Goal: Task Accomplishment & Management: Manage account settings

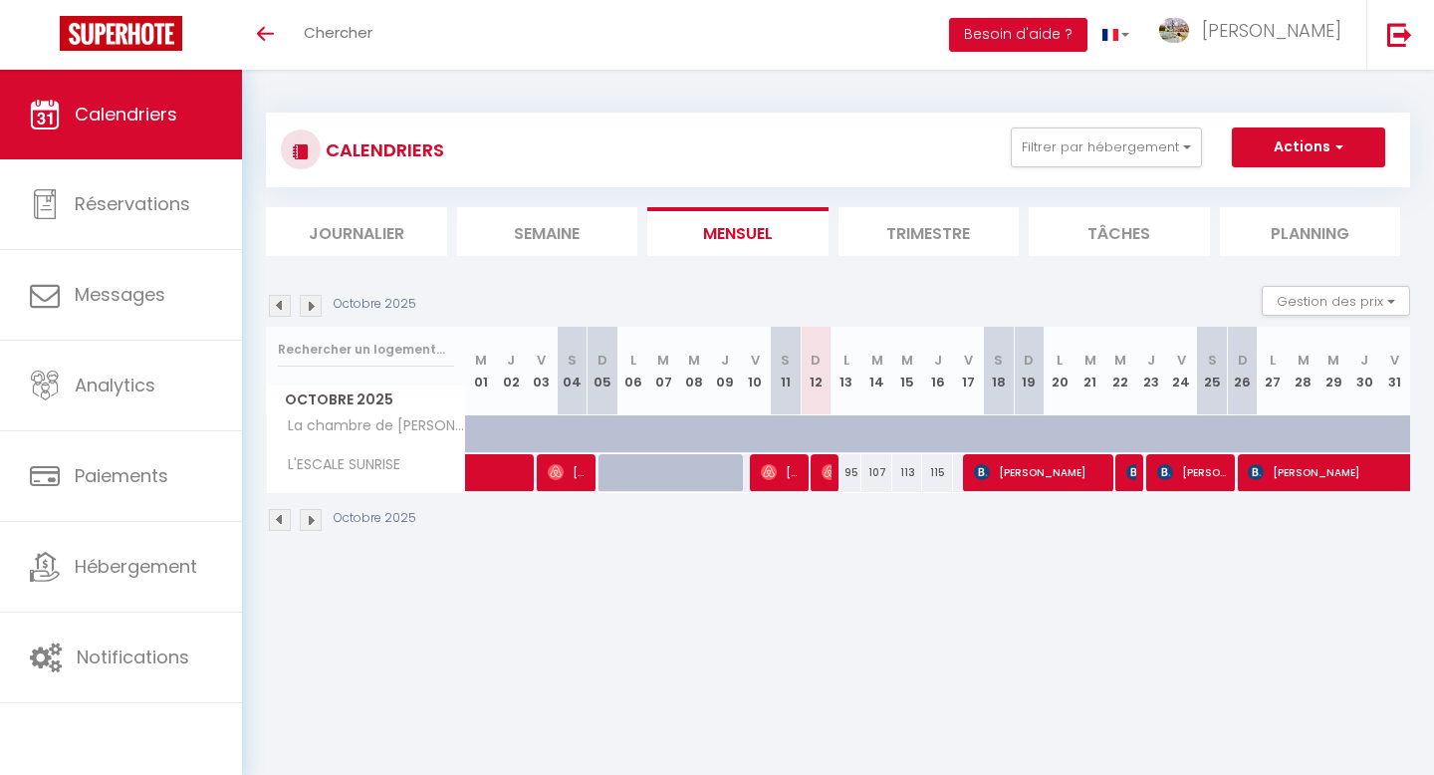
click at [279, 308] on img at bounding box center [280, 306] width 22 height 22
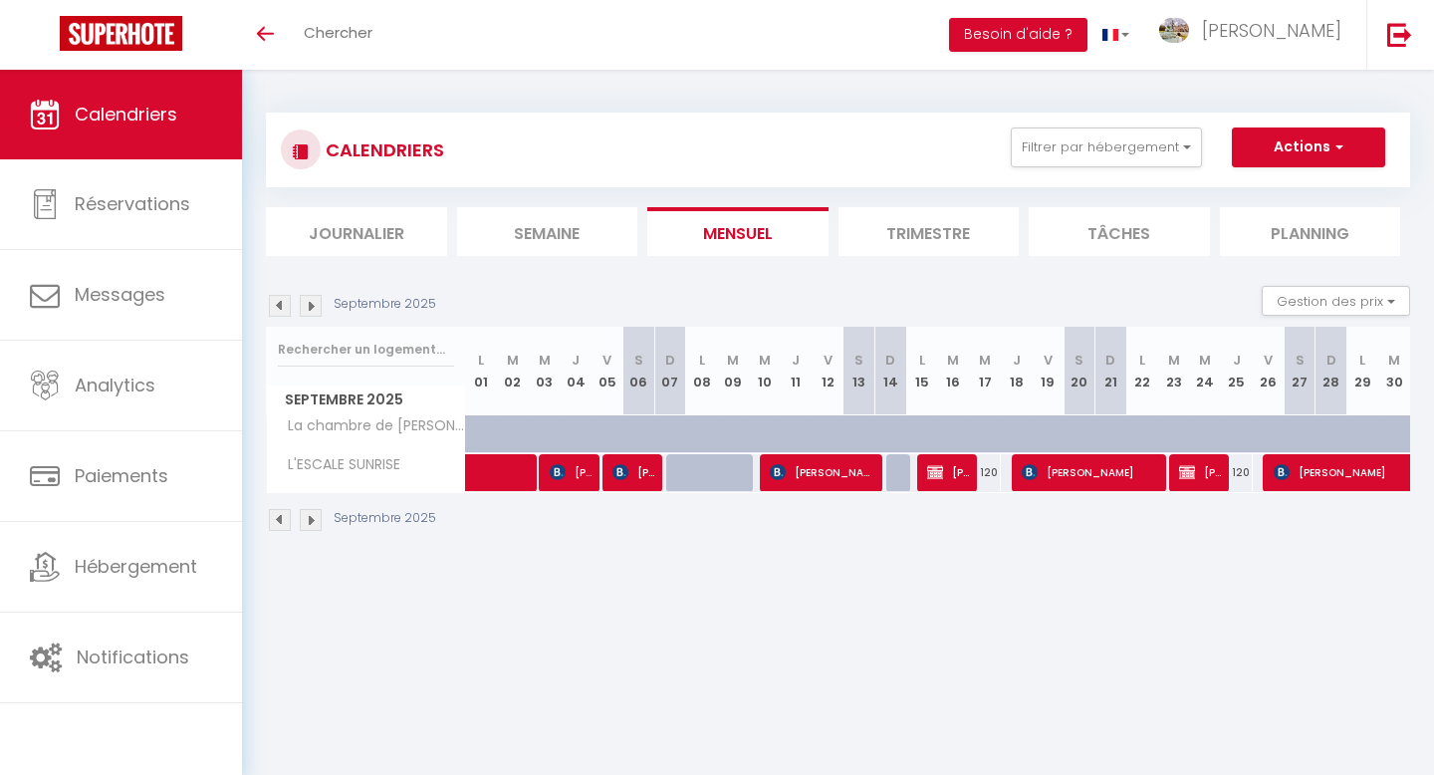
click at [279, 308] on img at bounding box center [280, 306] width 22 height 22
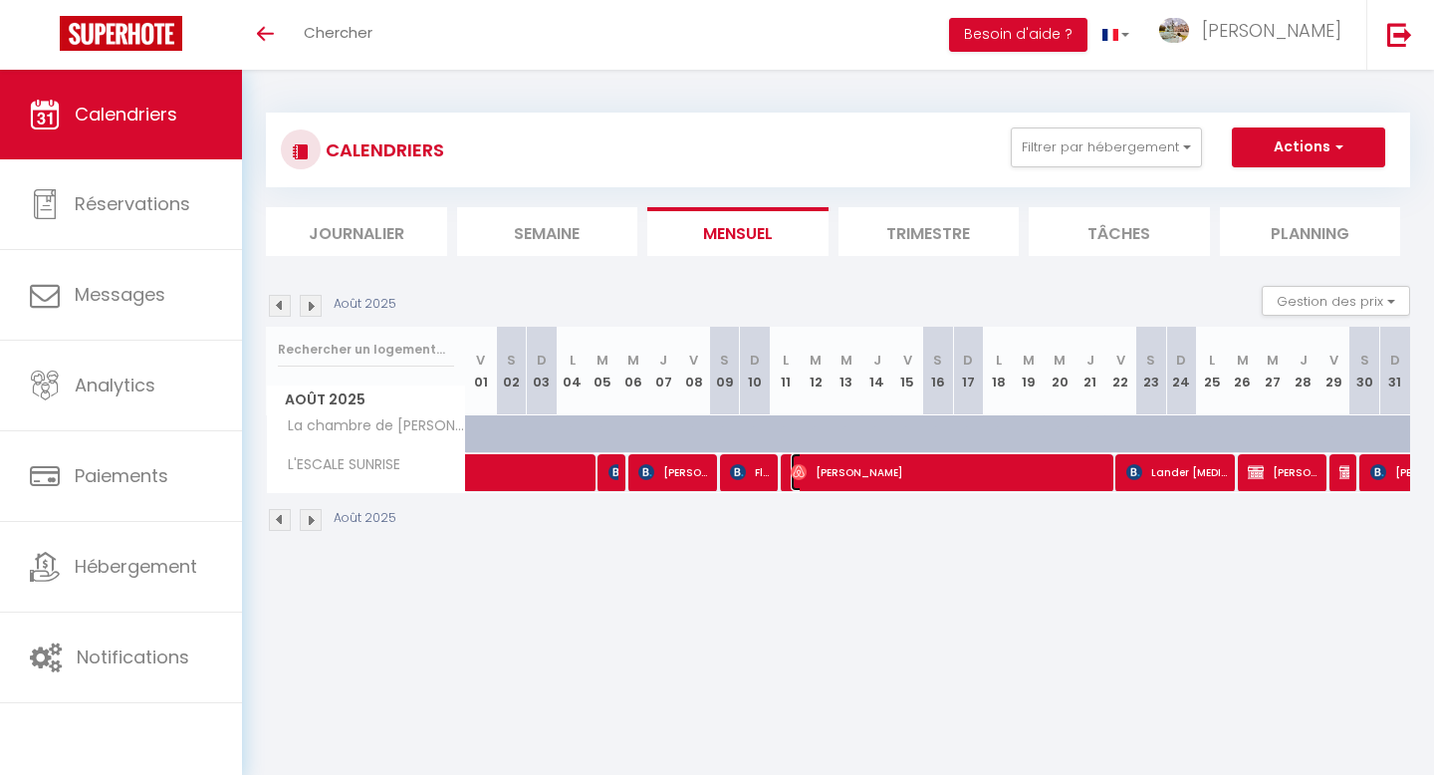
click at [913, 473] on span "[PERSON_NAME]" at bounding box center [950, 472] width 319 height 38
select select "OK"
select select "1"
select select "0"
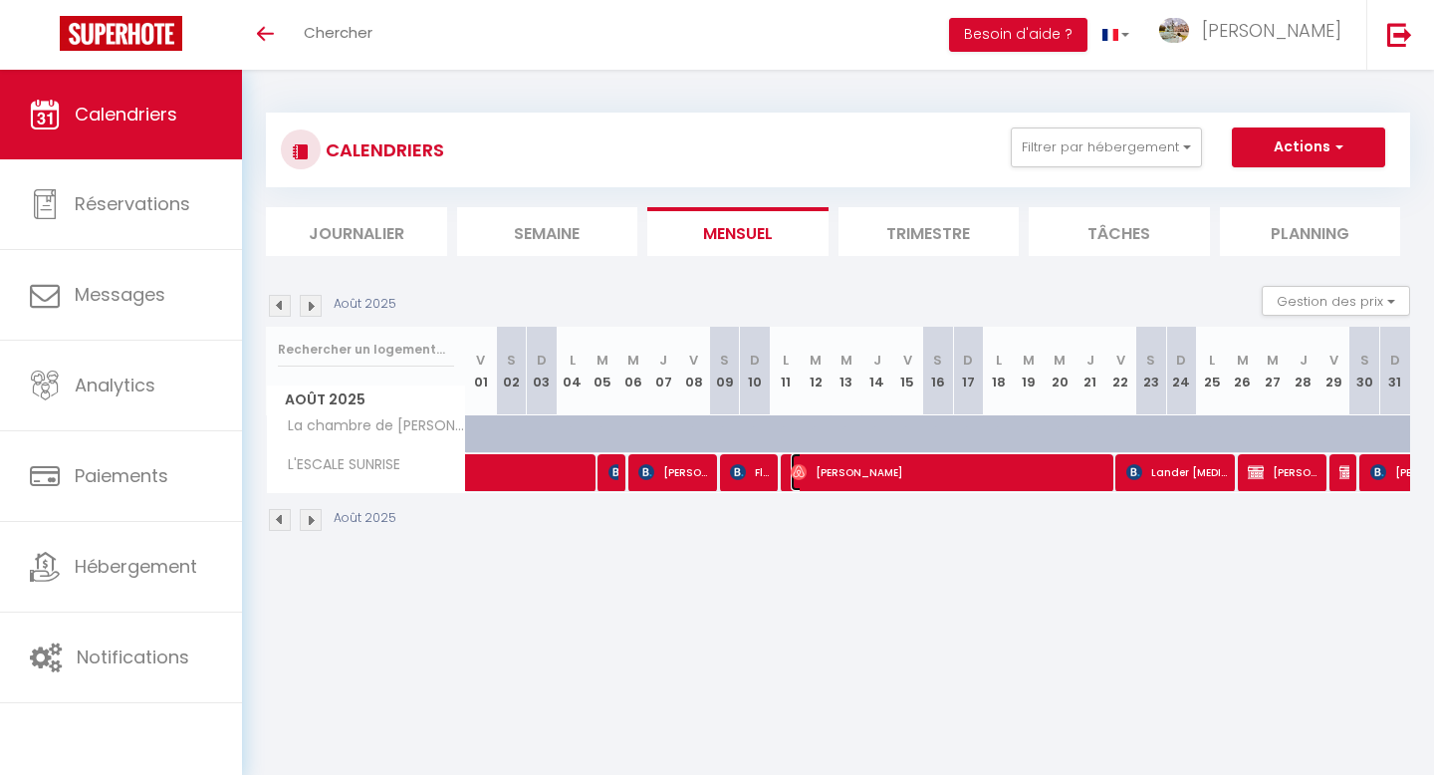
select select "1"
select select
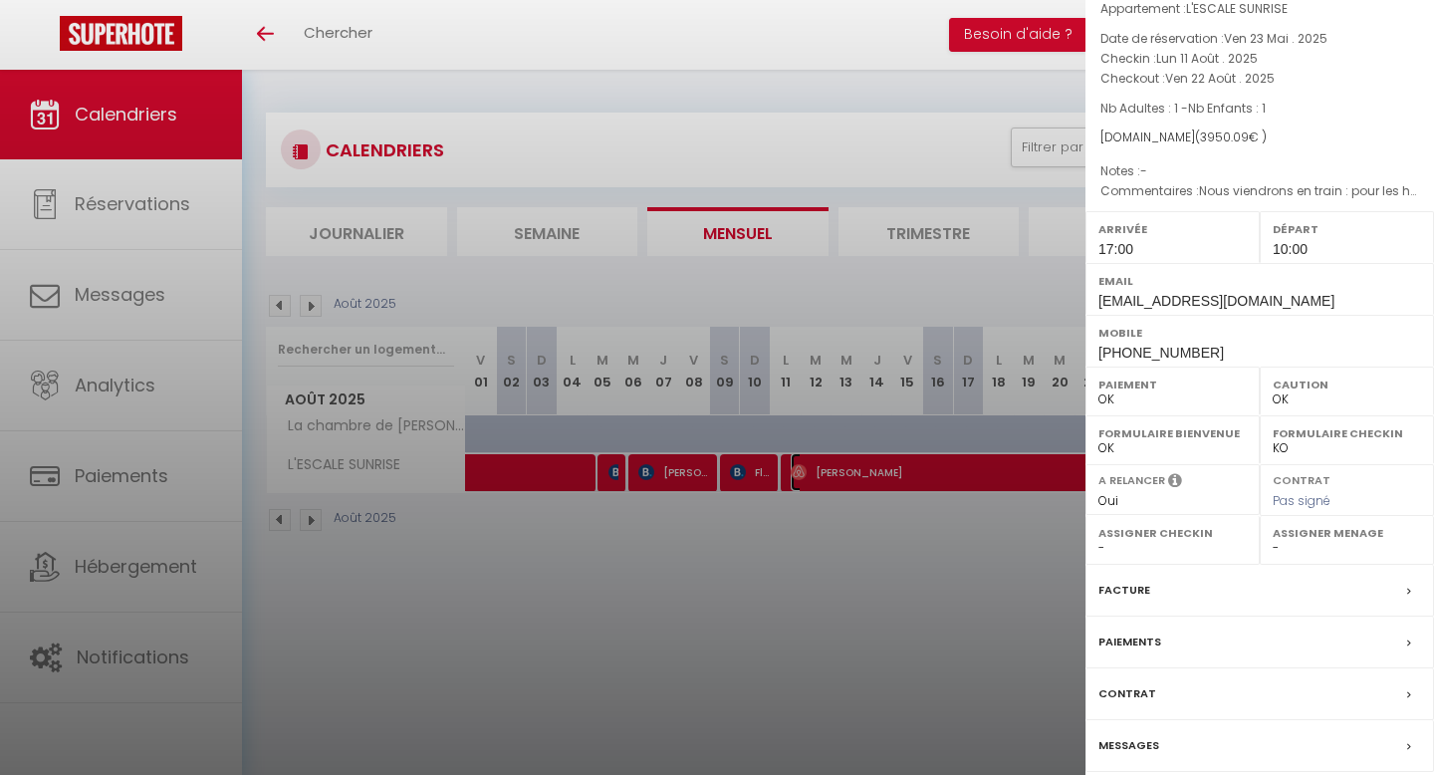
scroll to position [153, 0]
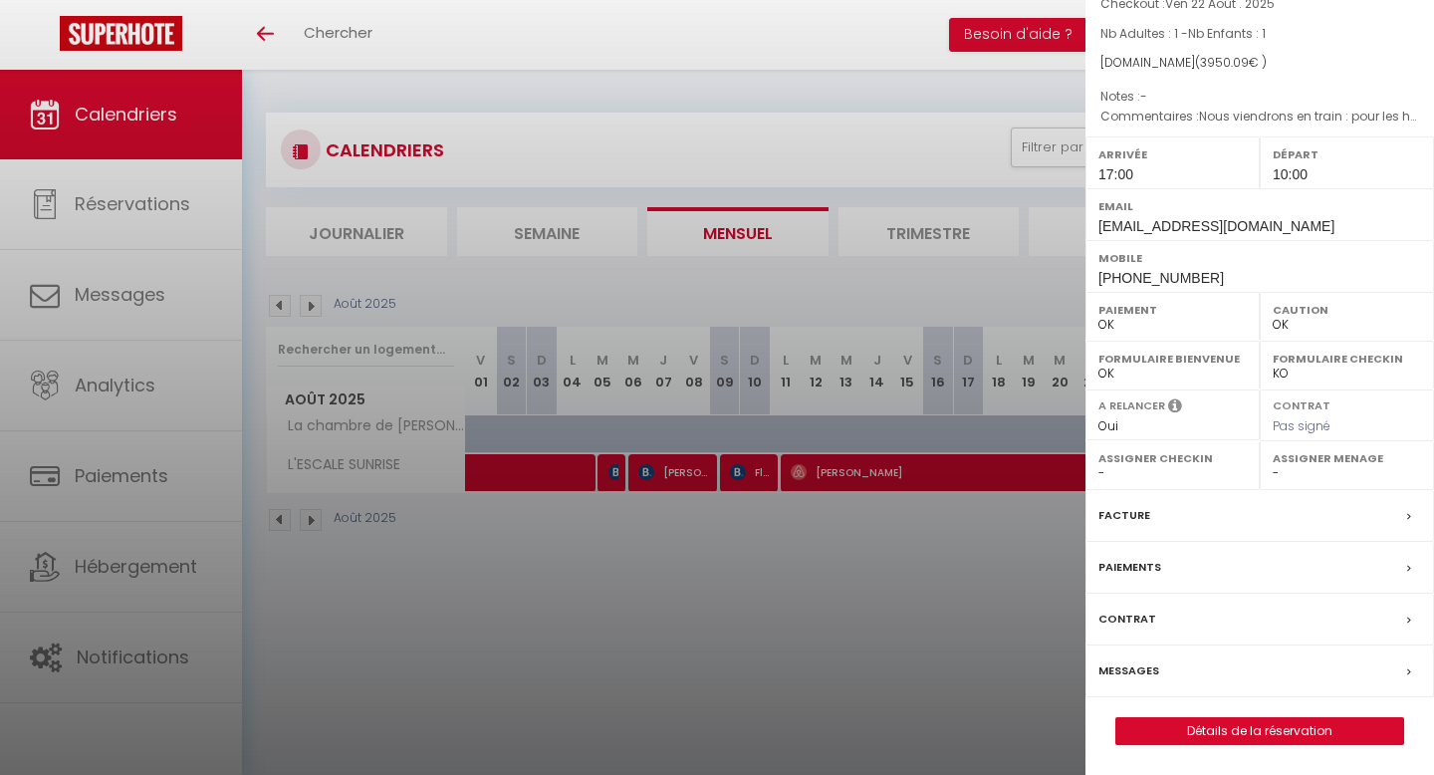
click at [1126, 520] on label "Facture" at bounding box center [1124, 515] width 52 height 21
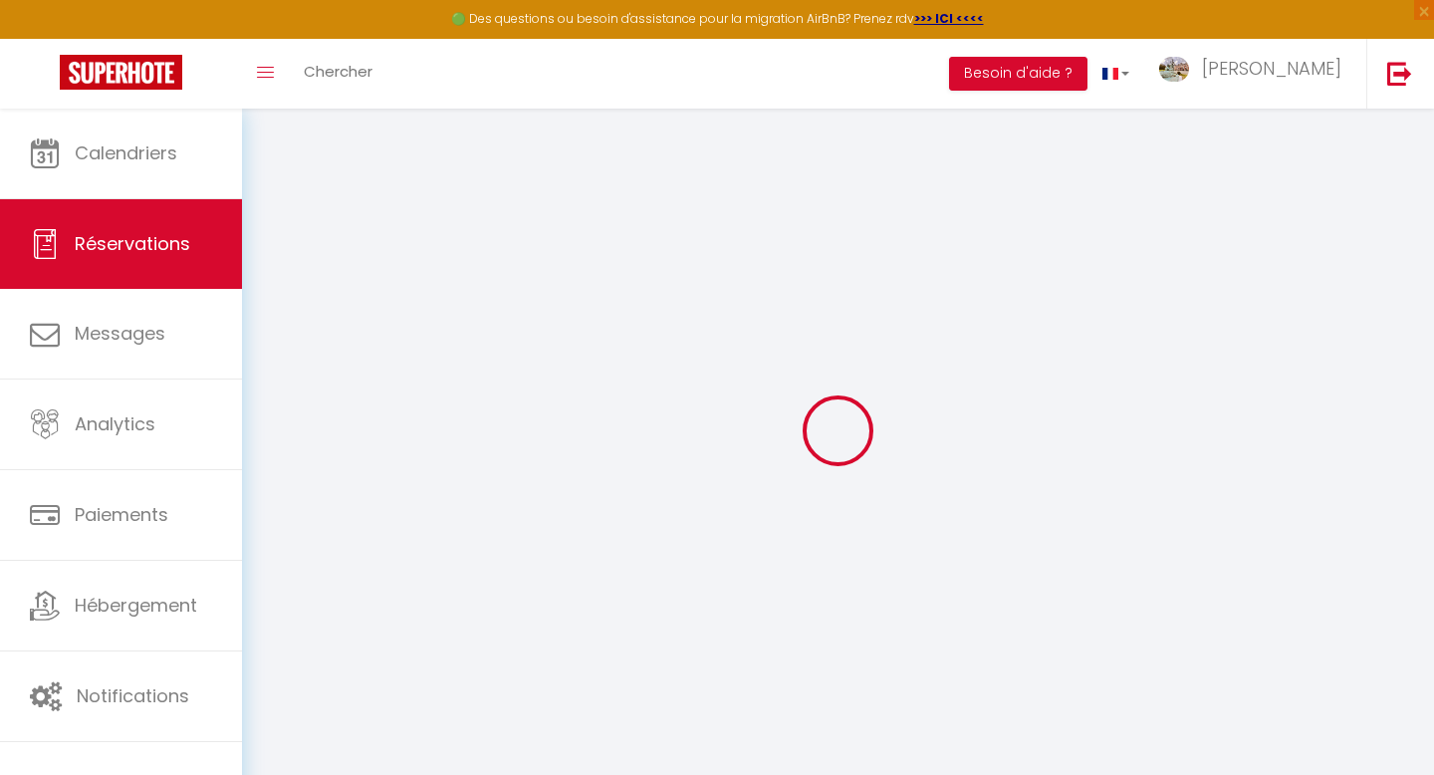
select select "cleaning"
select select "taxes"
select select
checkbox input "false"
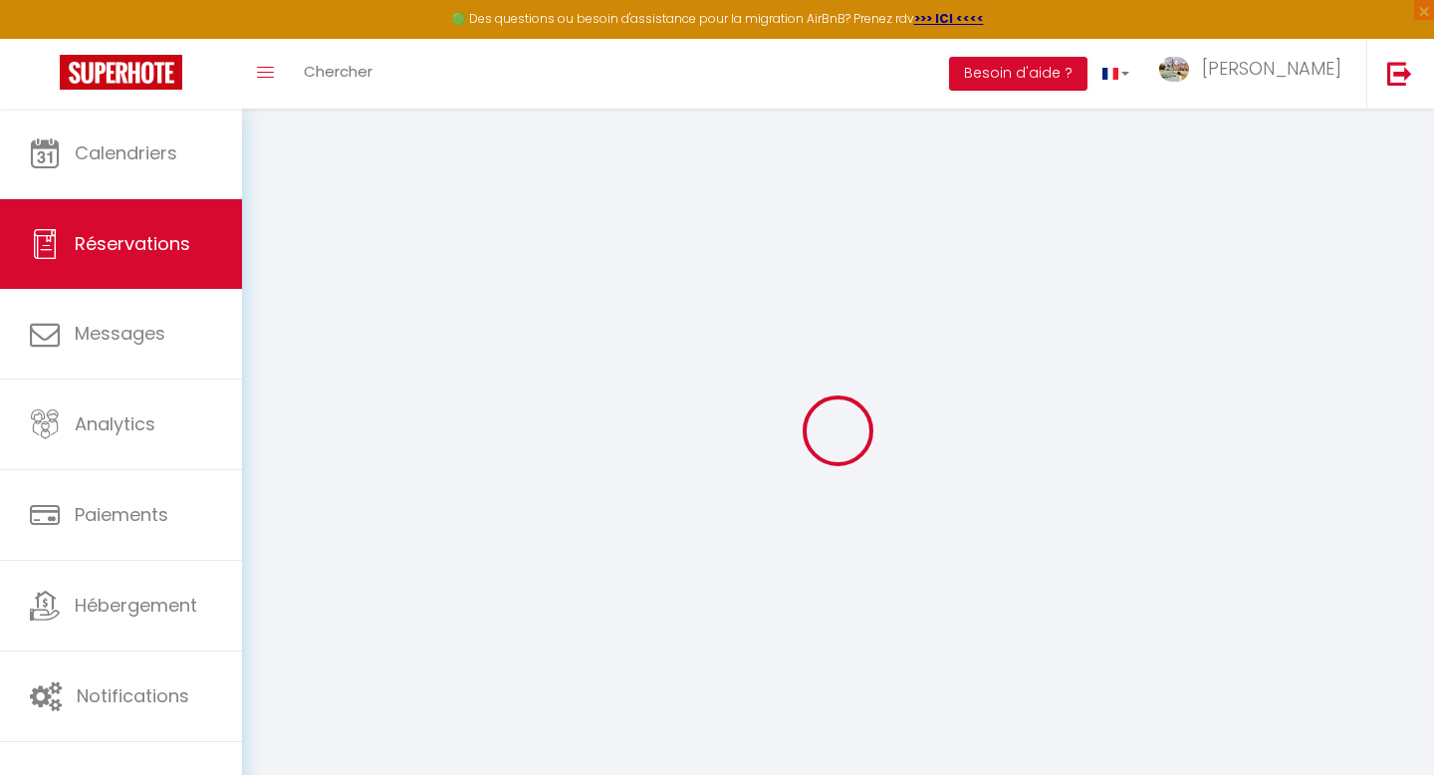
select select
checkbox input "false"
type textarea "Nous viendrons en train : pour les heures d’arrivée et de départ, nous pourrons…"
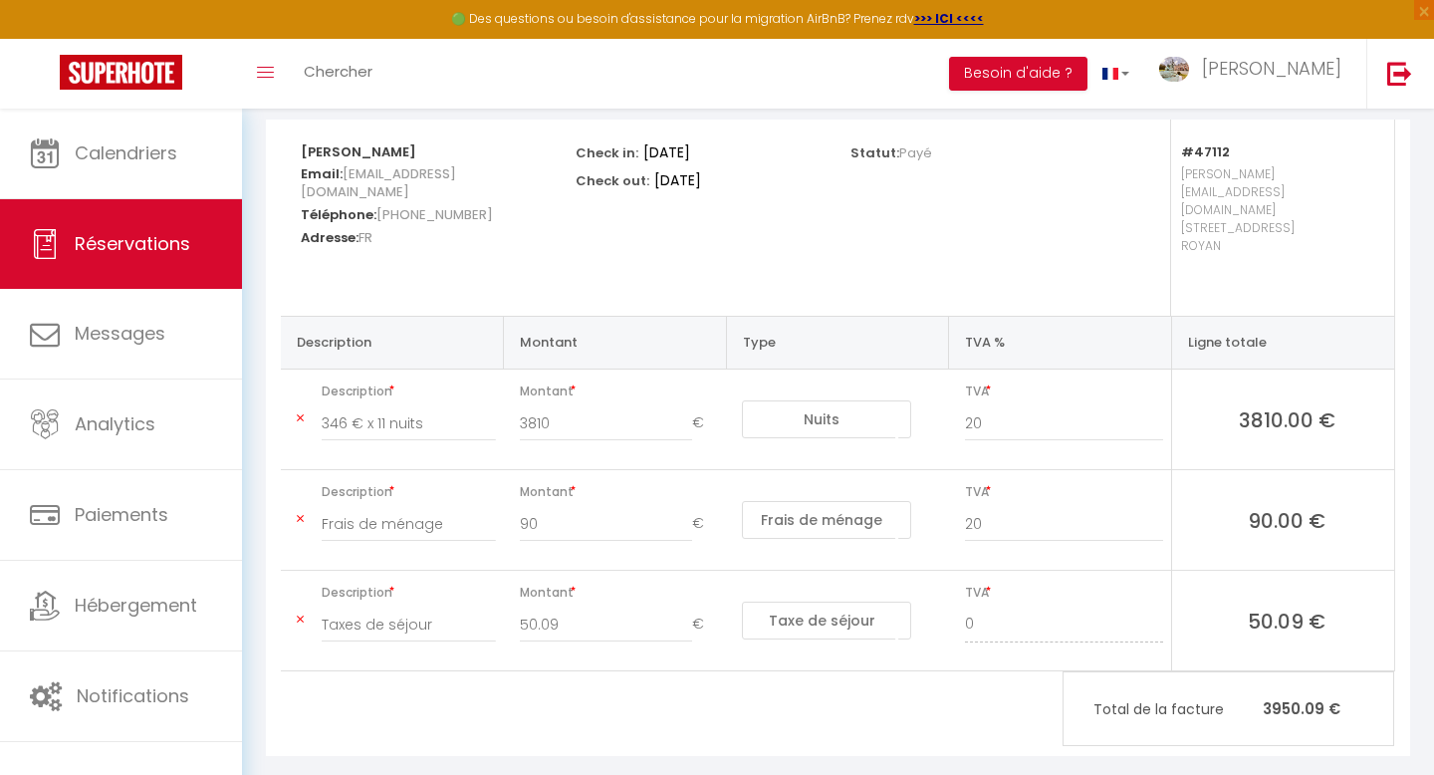
scroll to position [262, 0]
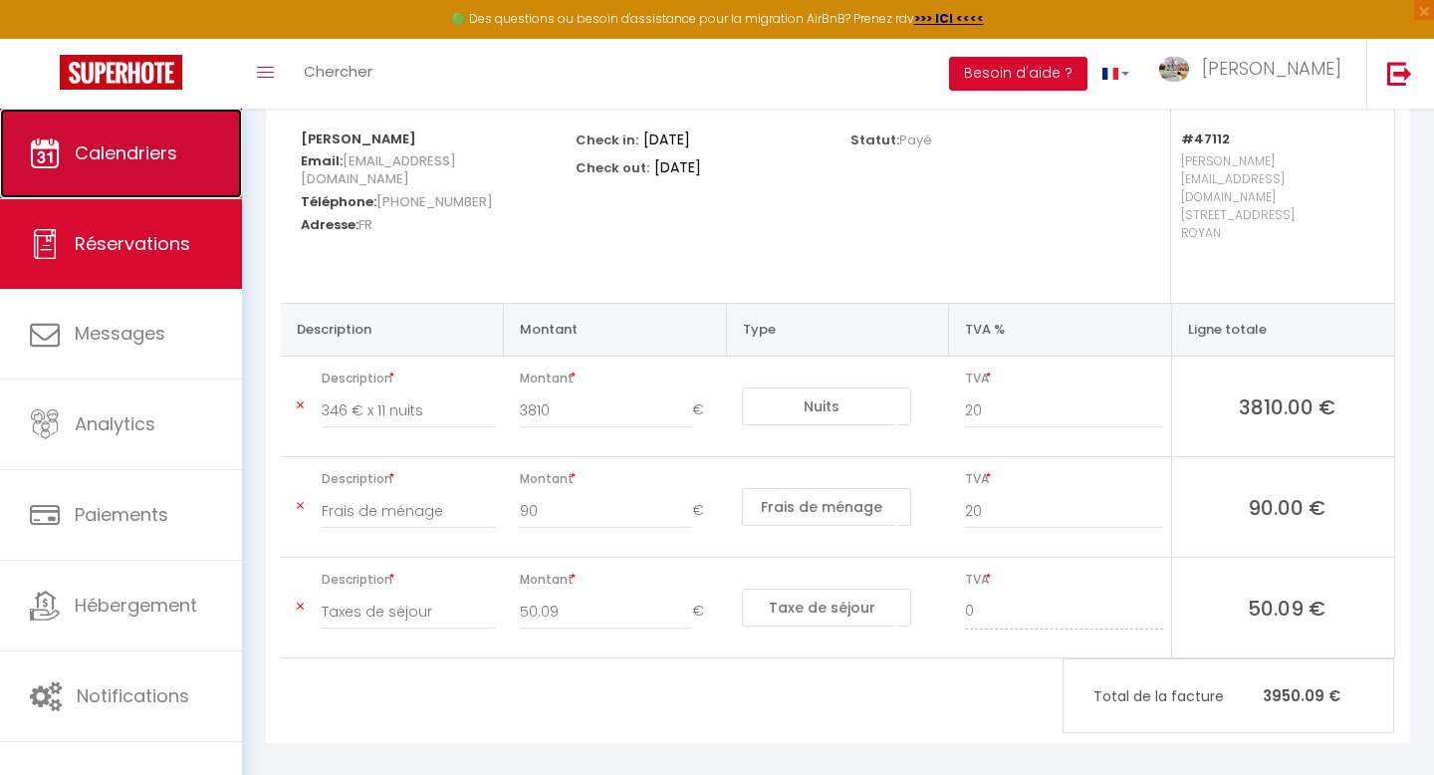
click at [137, 167] on link "Calendriers" at bounding box center [121, 154] width 242 height 90
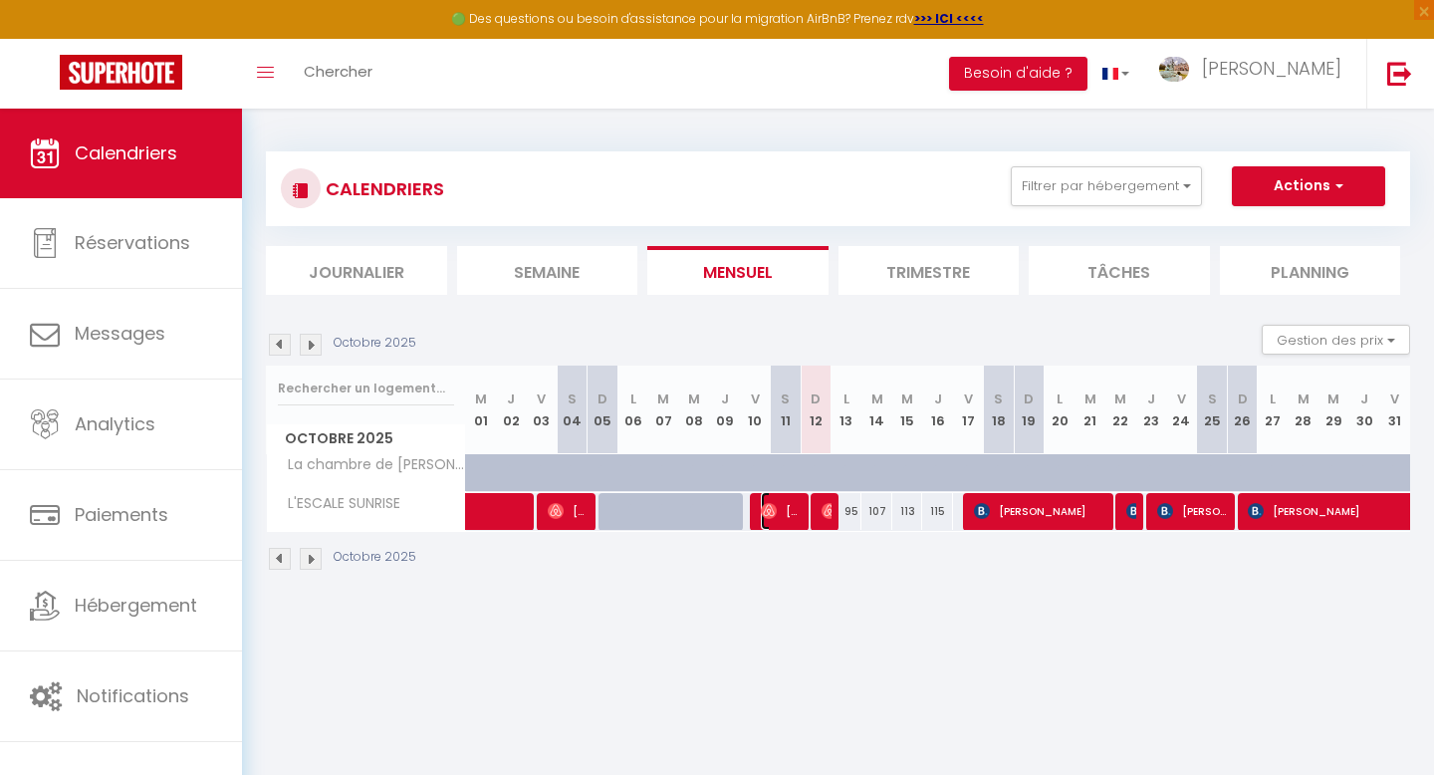
click at [795, 516] on span "[PERSON_NAME]" at bounding box center [781, 511] width 41 height 38
select select "OK"
select select "1"
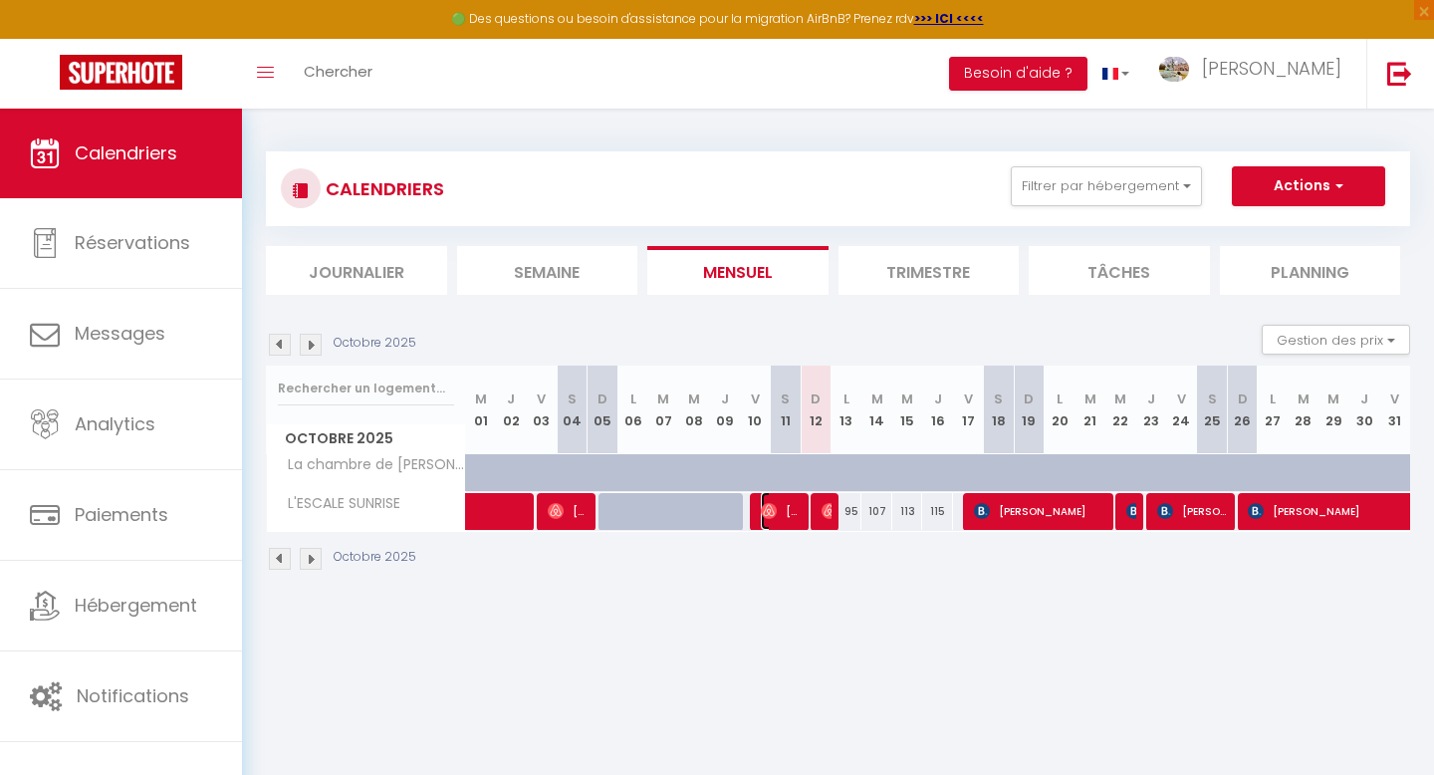
select select "1"
select select
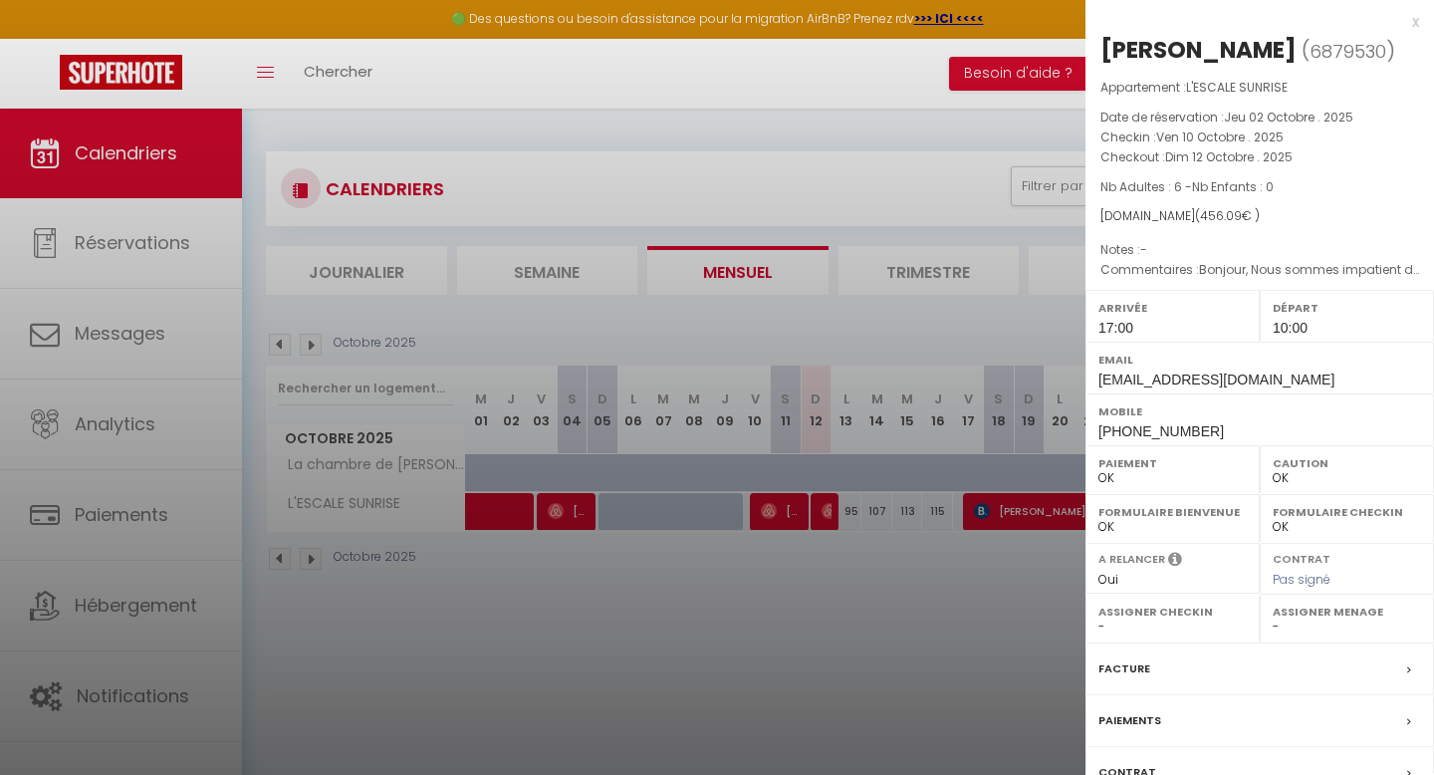
drag, startPoint x: 1100, startPoint y: 381, endPoint x: 1431, endPoint y: 385, distance: 330.6
click at [1431, 385] on div "Email [EMAIL_ADDRESS][DOMAIN_NAME]" at bounding box center [1259, 368] width 349 height 52
click at [1365, 371] on div "Email [EMAIL_ADDRESS][DOMAIN_NAME]" at bounding box center [1259, 368] width 349 height 52
drag, startPoint x: 1426, startPoint y: 383, endPoint x: 1089, endPoint y: 373, distance: 336.7
click at [1089, 373] on div "Email [EMAIL_ADDRESS][DOMAIN_NAME]" at bounding box center [1259, 368] width 349 height 52
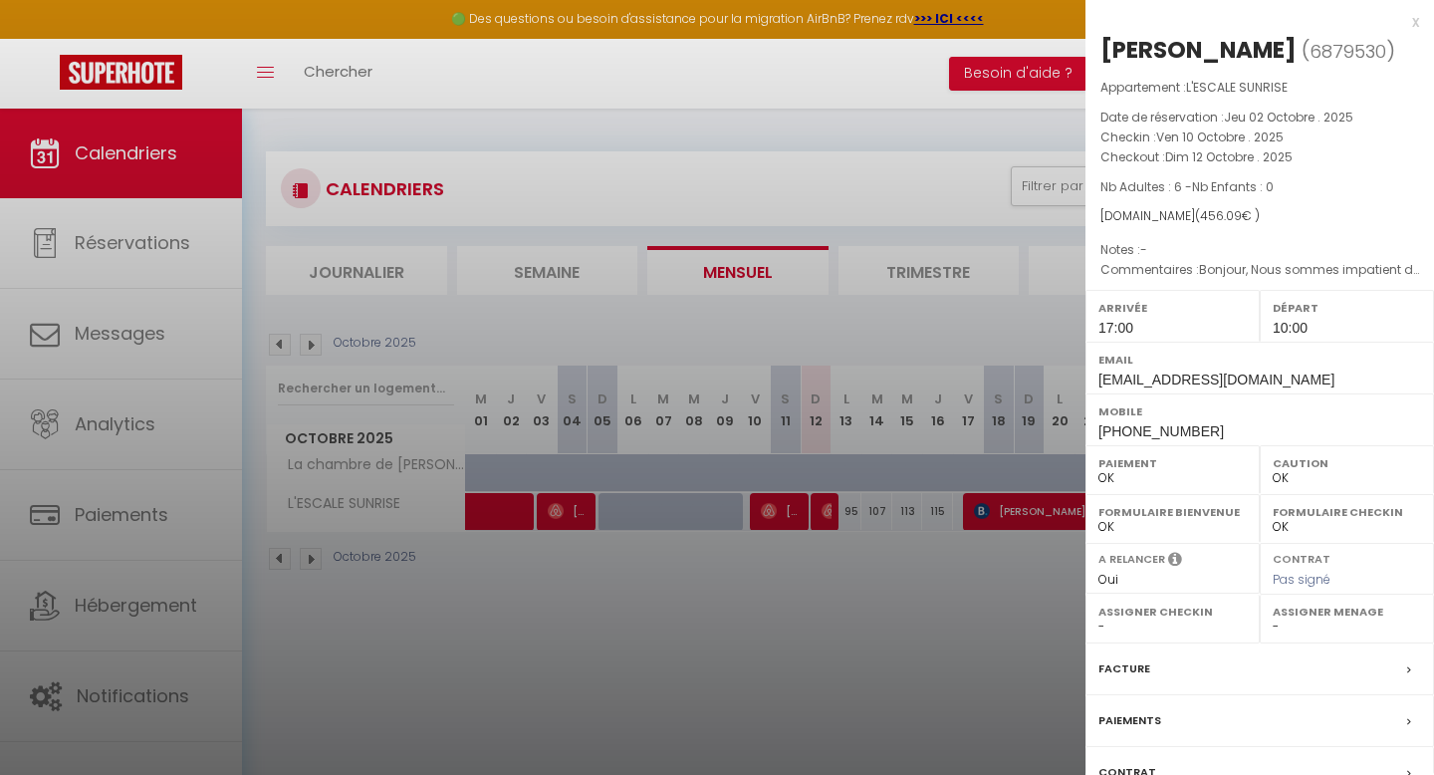
copy span "[EMAIL_ADDRESS][DOMAIN_NAME]"
click at [888, 116] on div at bounding box center [717, 387] width 1434 height 775
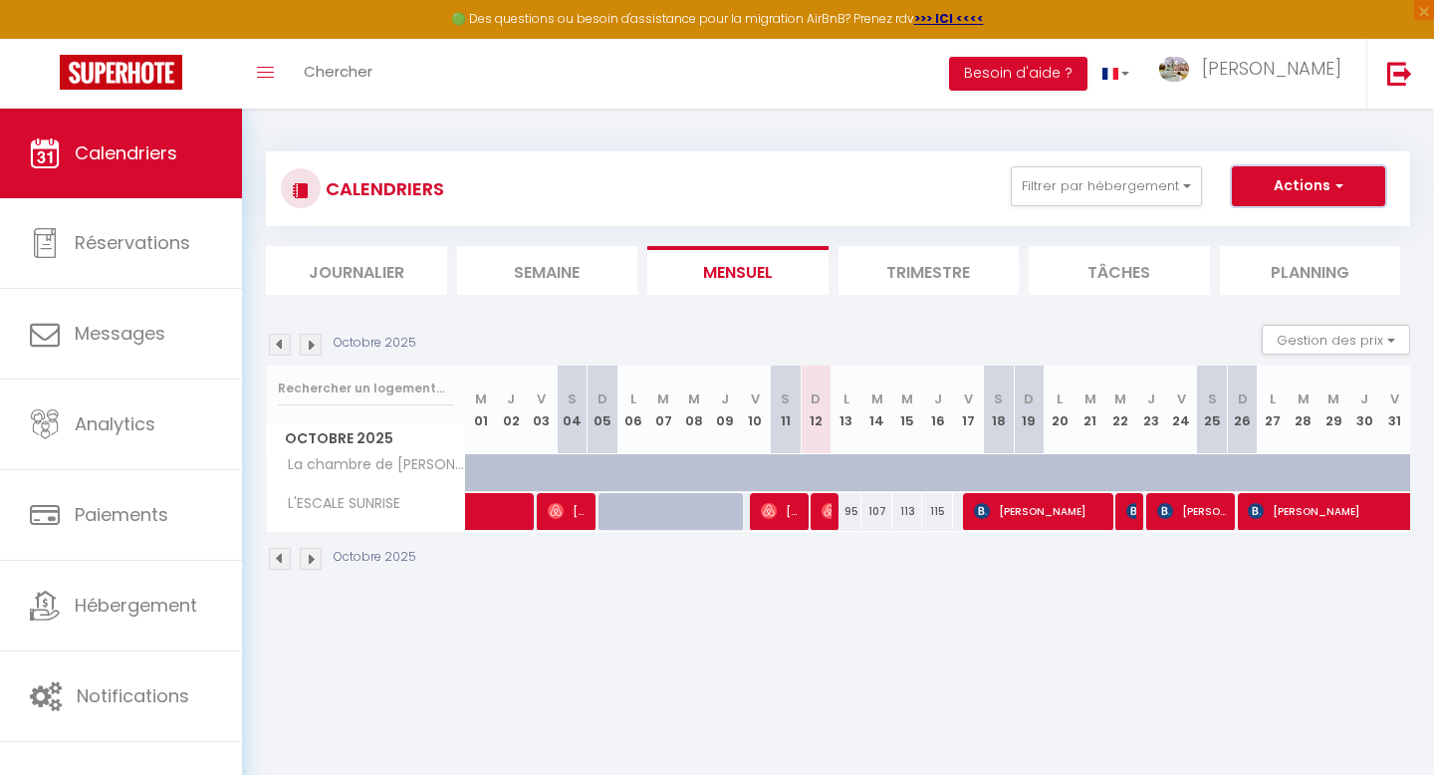
click at [1346, 187] on button "Actions" at bounding box center [1308, 186] width 153 height 40
click at [1337, 184] on span "button" at bounding box center [1336, 185] width 12 height 20
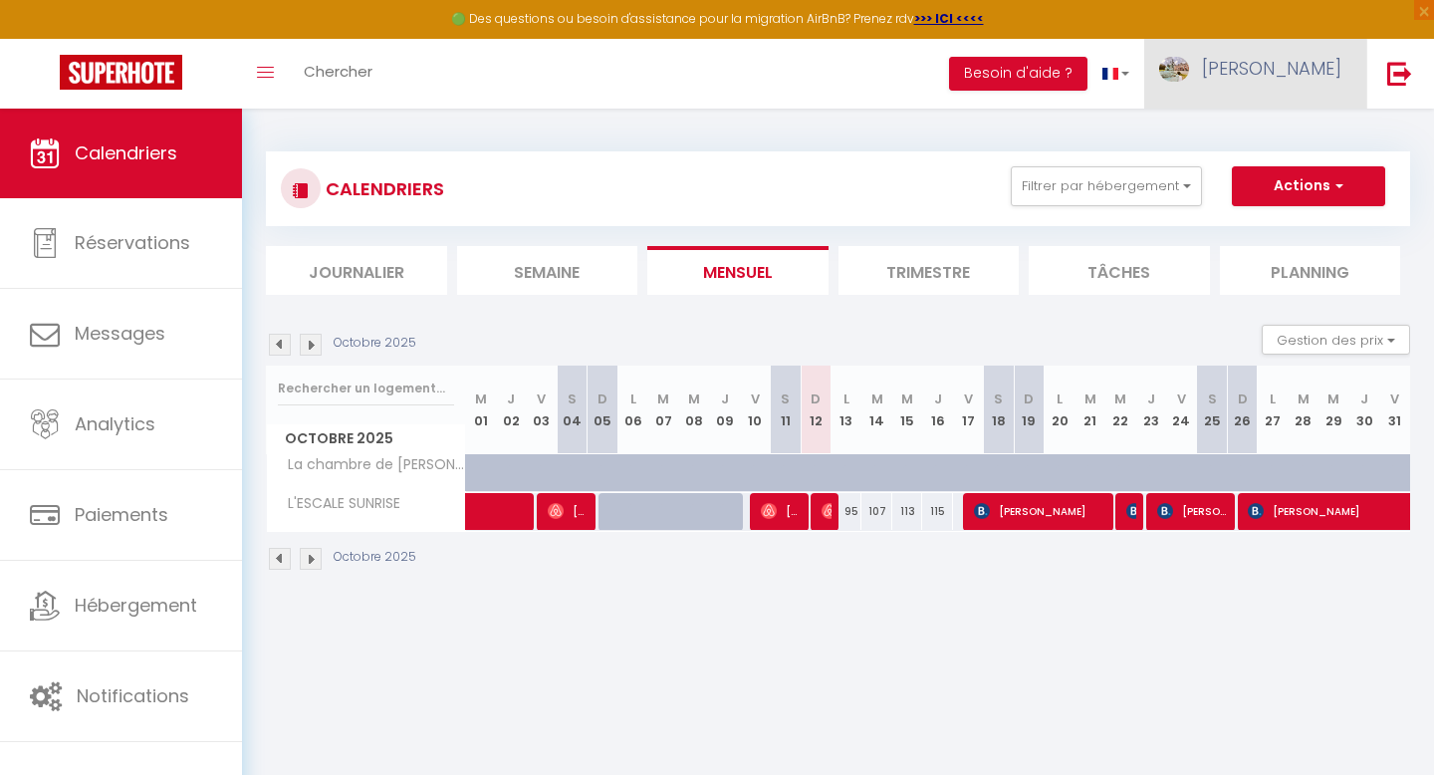
click at [1303, 71] on span "[PERSON_NAME]" at bounding box center [1271, 68] width 139 height 25
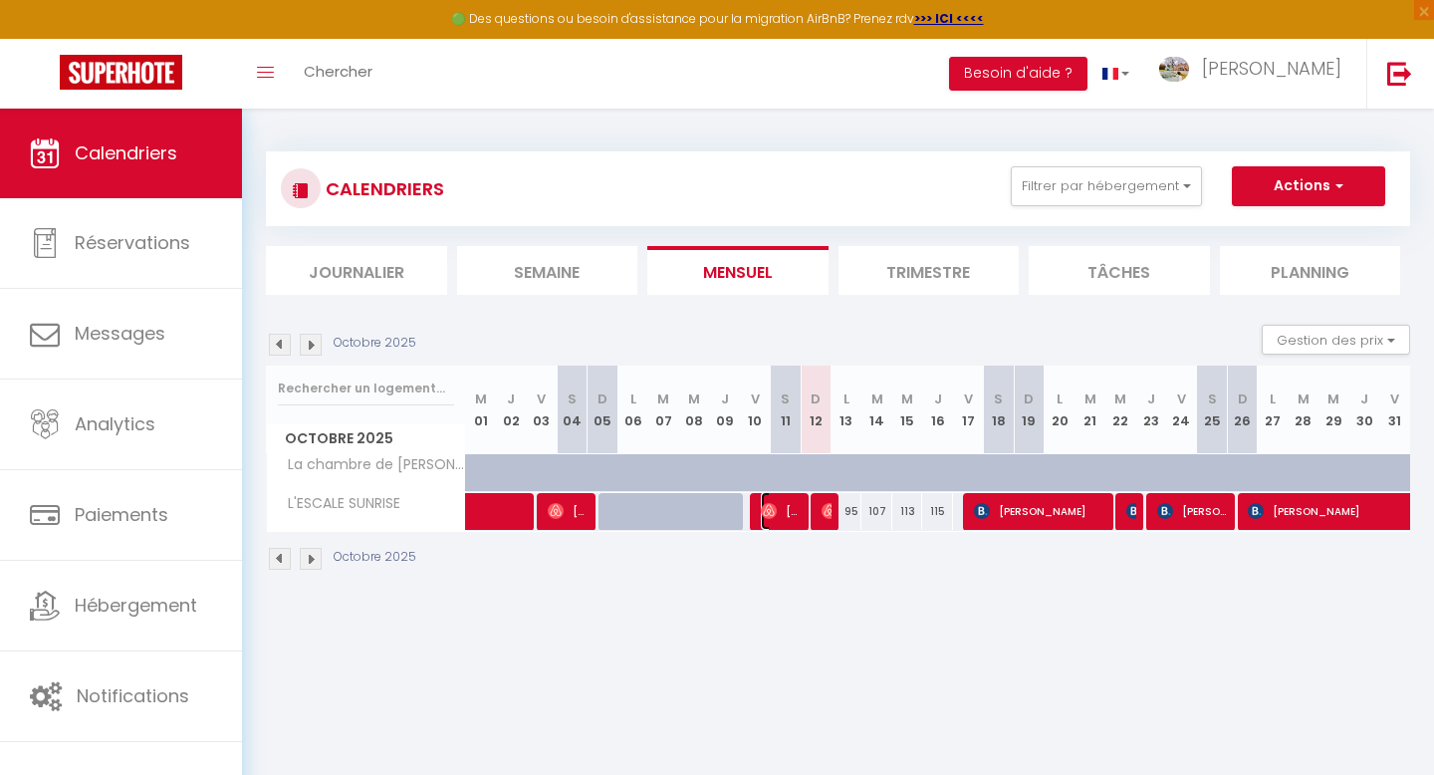
click at [788, 517] on span "[PERSON_NAME]" at bounding box center [781, 511] width 41 height 38
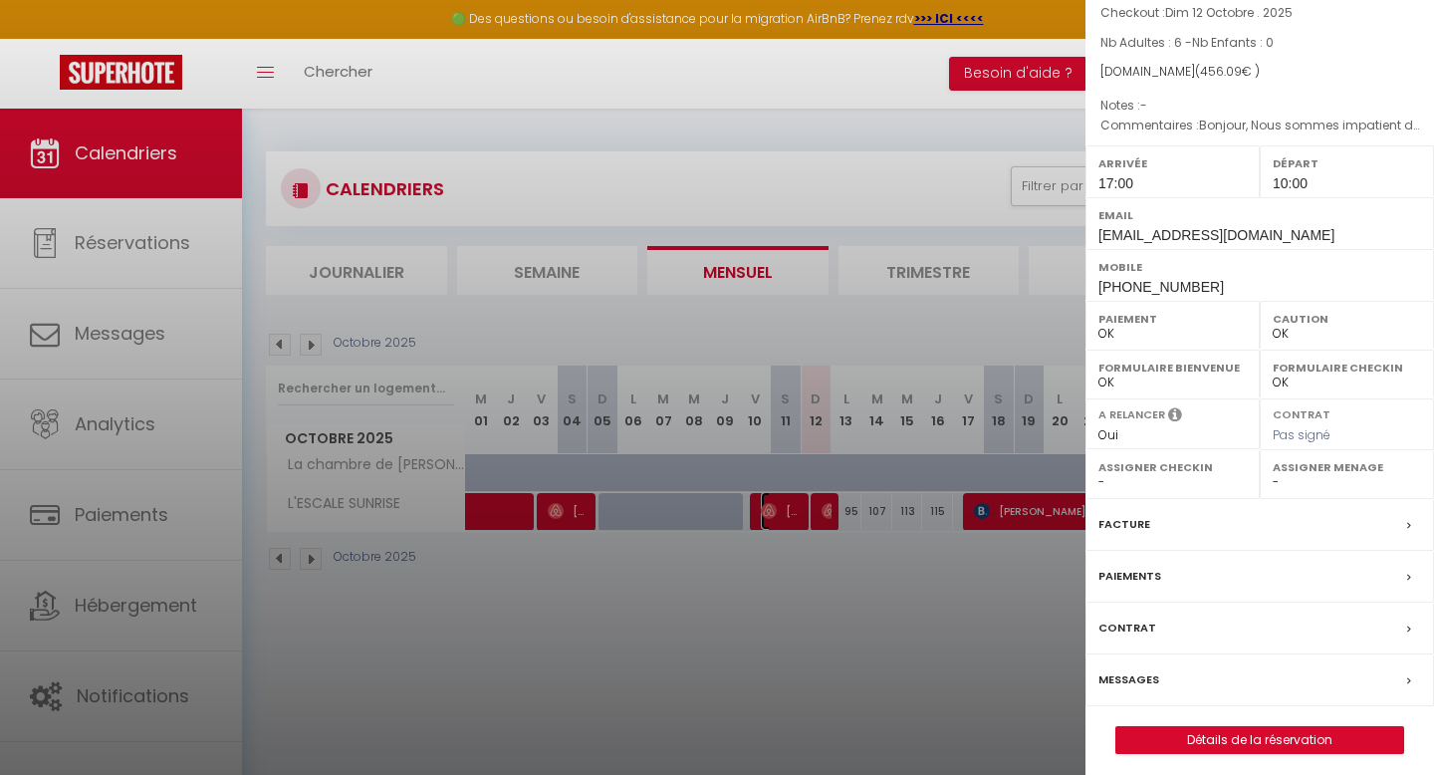
scroll to position [153, 0]
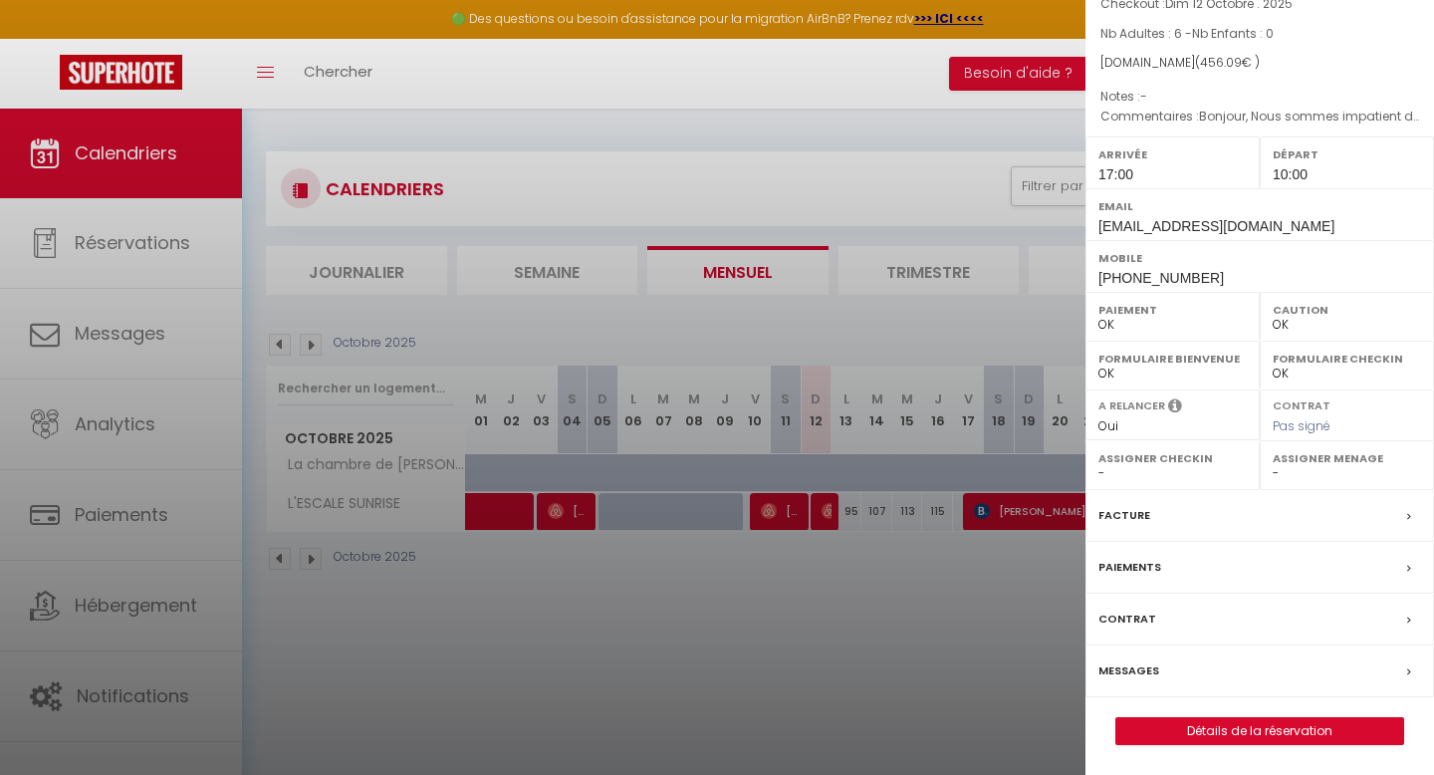
click at [870, 590] on div at bounding box center [717, 387] width 1434 height 775
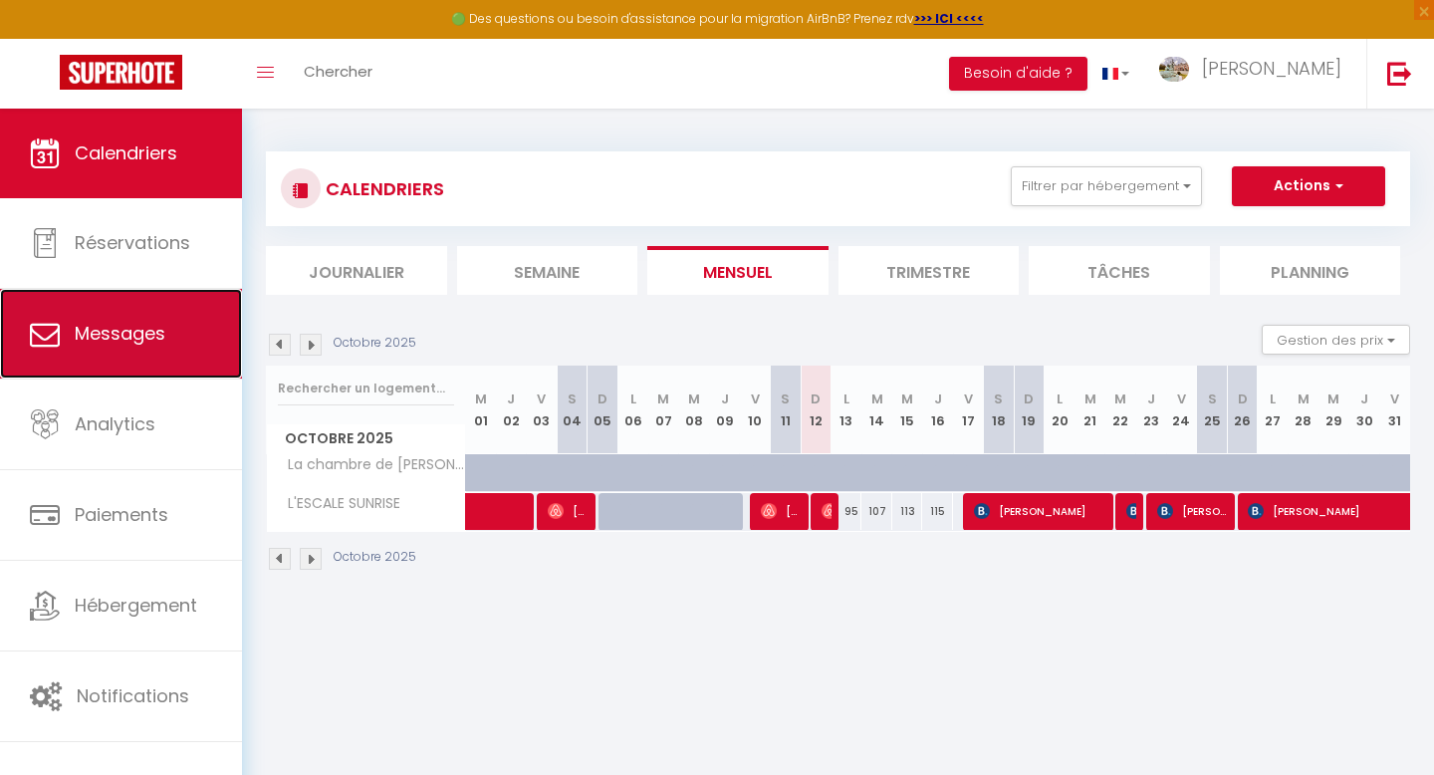
click at [129, 347] on link "Messages" at bounding box center [121, 334] width 242 height 90
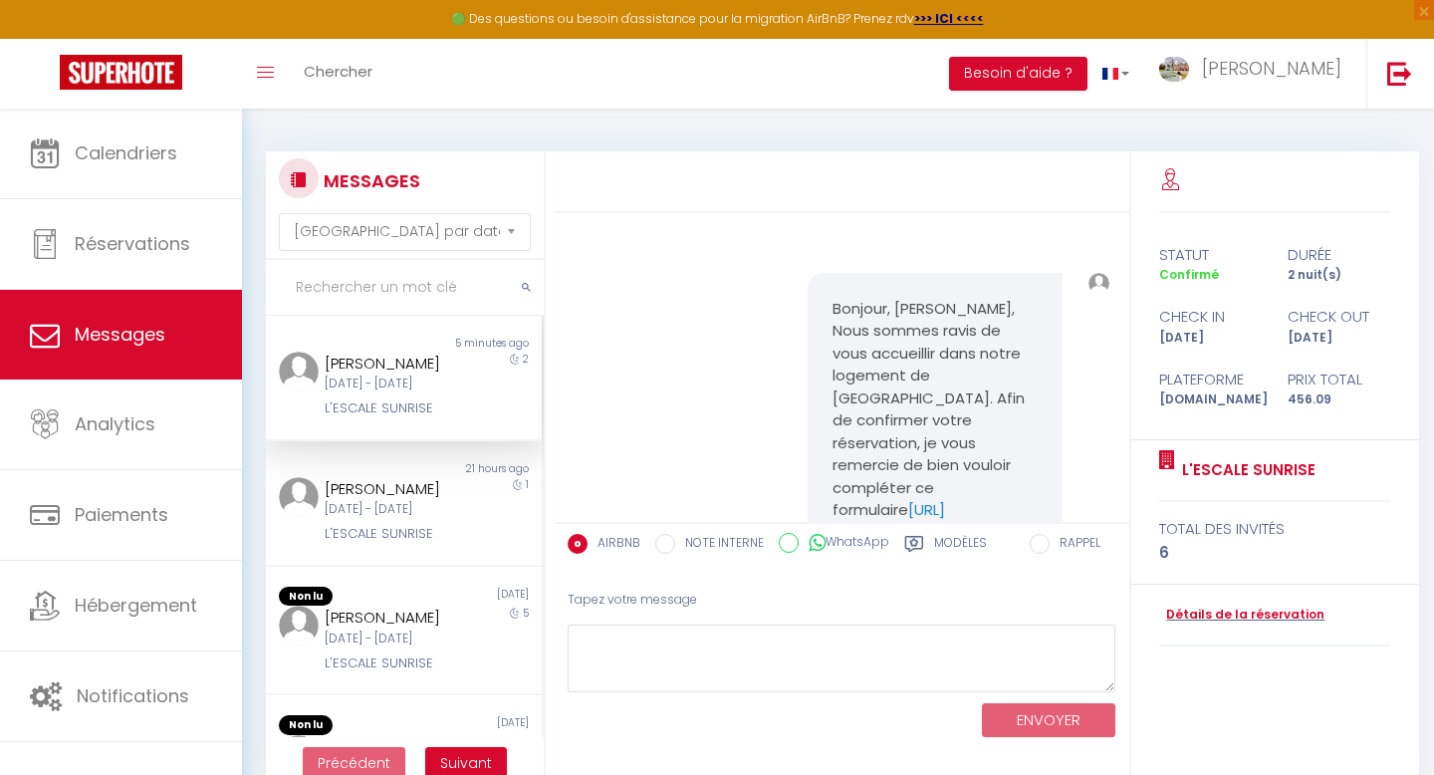
scroll to position [7186, 0]
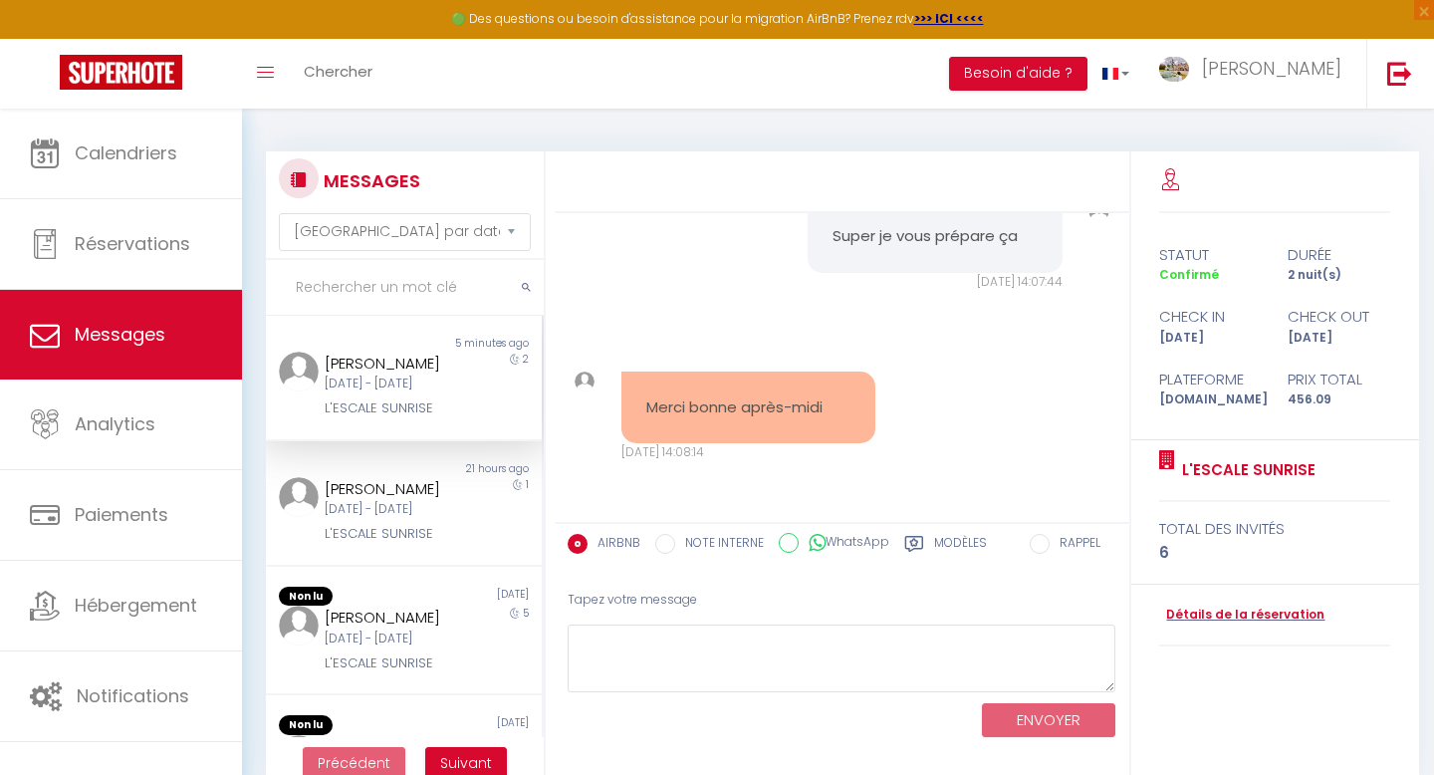
click at [386, 393] on div "[DATE] - [DATE]" at bounding box center [392, 383] width 134 height 19
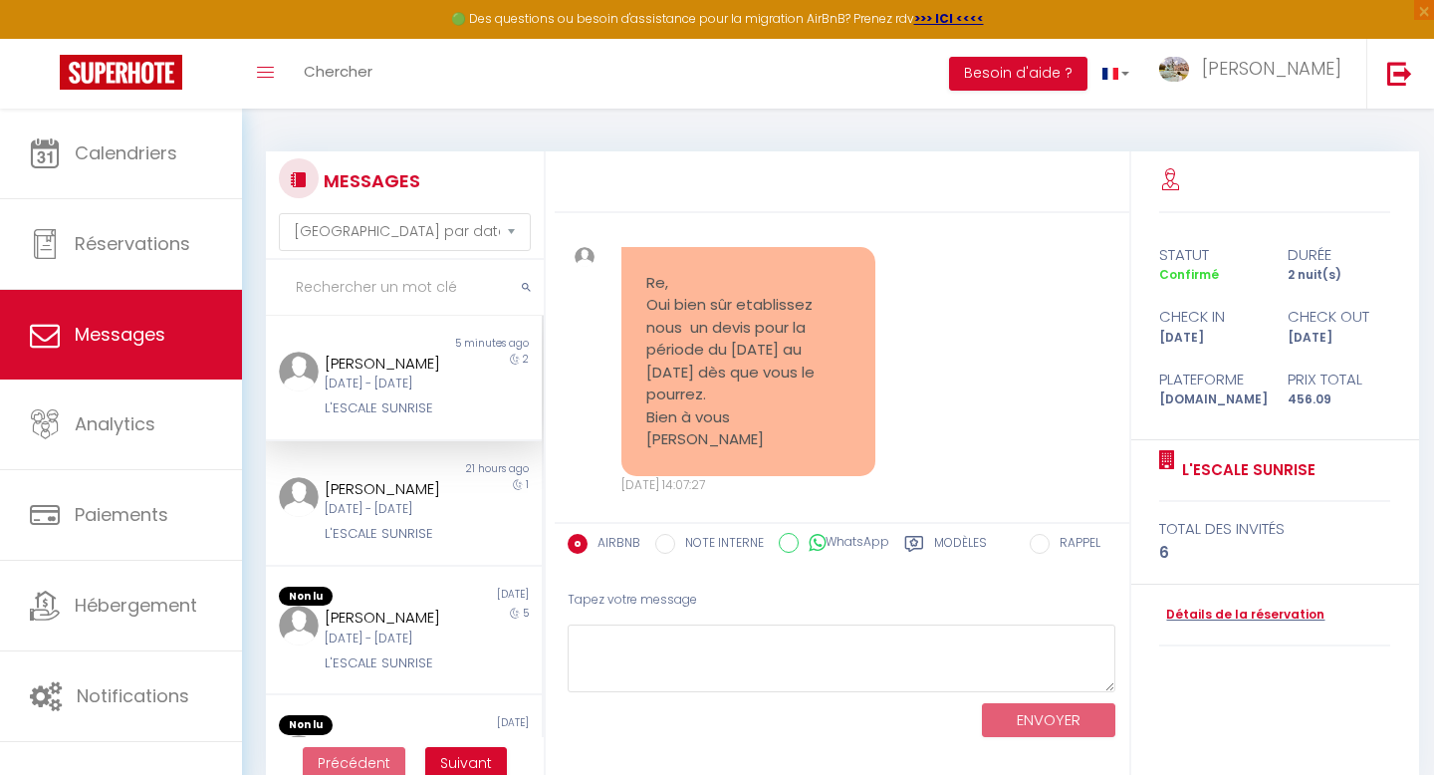
scroll to position [6811, 0]
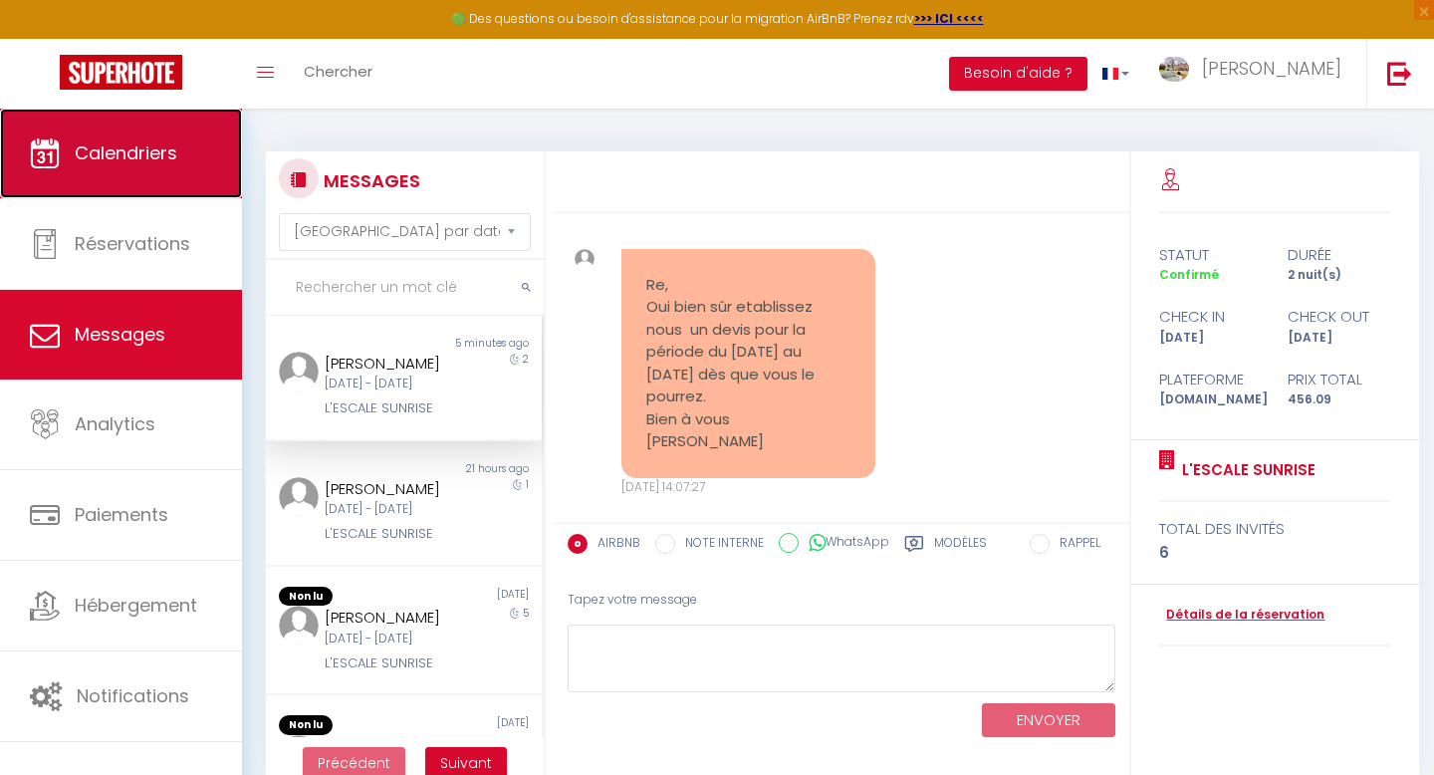
click at [156, 171] on link "Calendriers" at bounding box center [121, 154] width 242 height 90
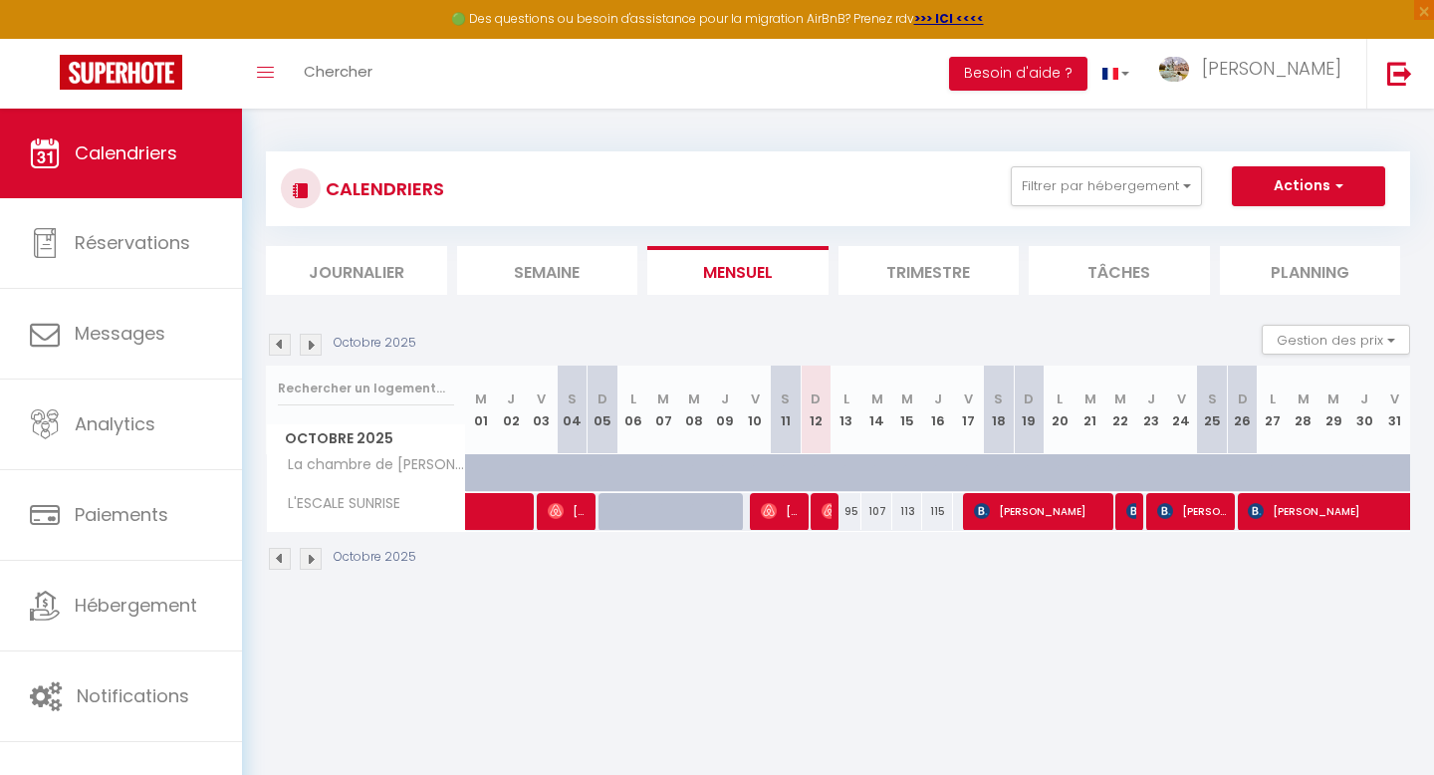
click at [316, 351] on img at bounding box center [311, 345] width 22 height 22
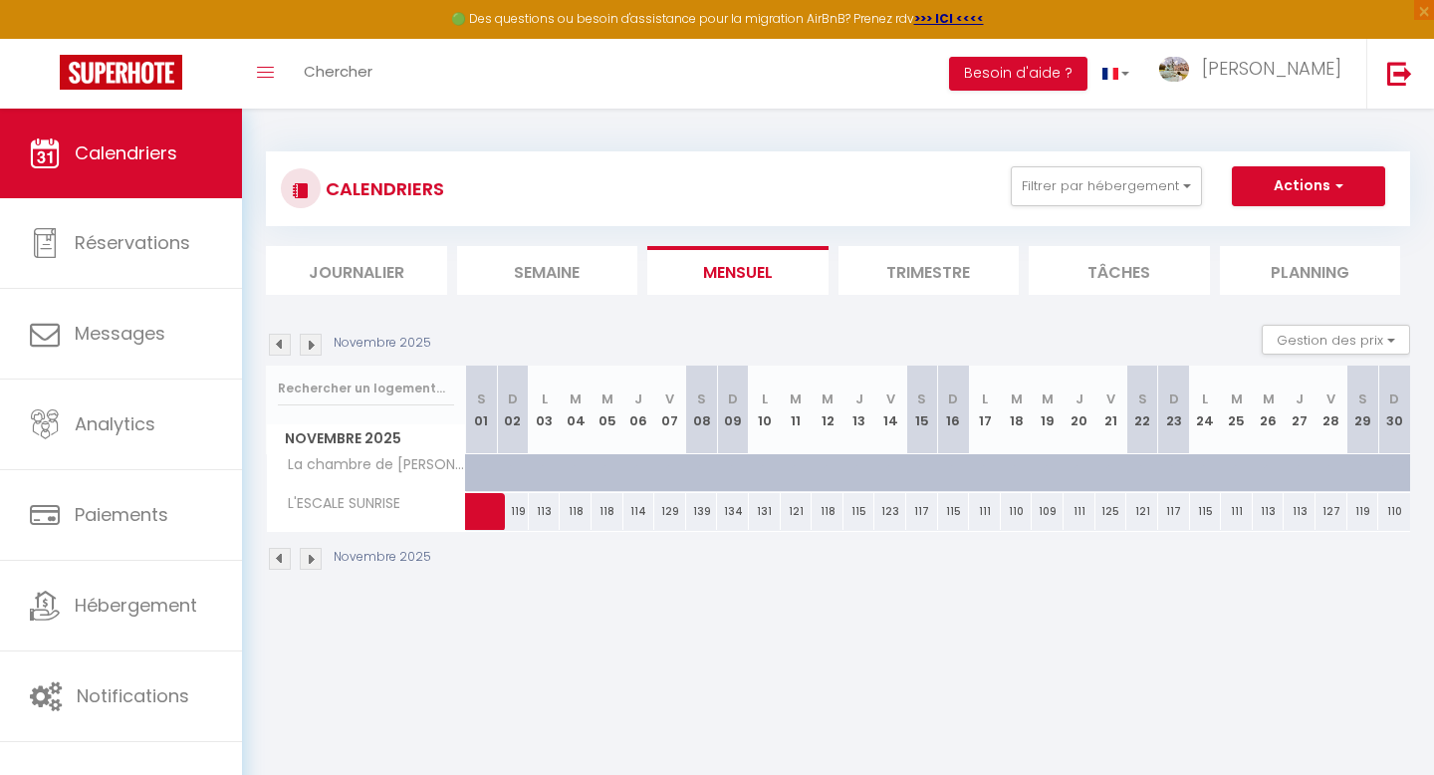
click at [316, 351] on img at bounding box center [311, 345] width 22 height 22
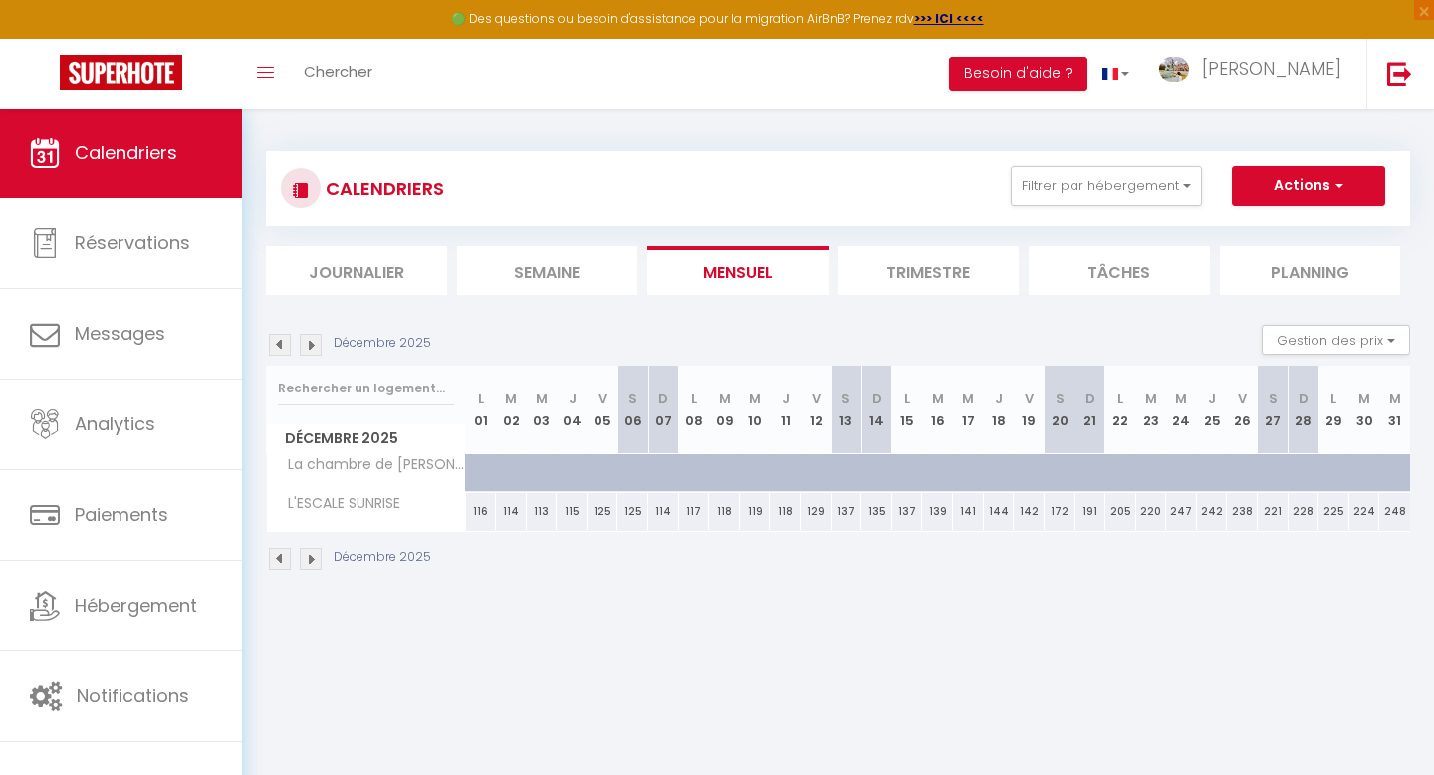
click at [316, 351] on img at bounding box center [311, 345] width 22 height 22
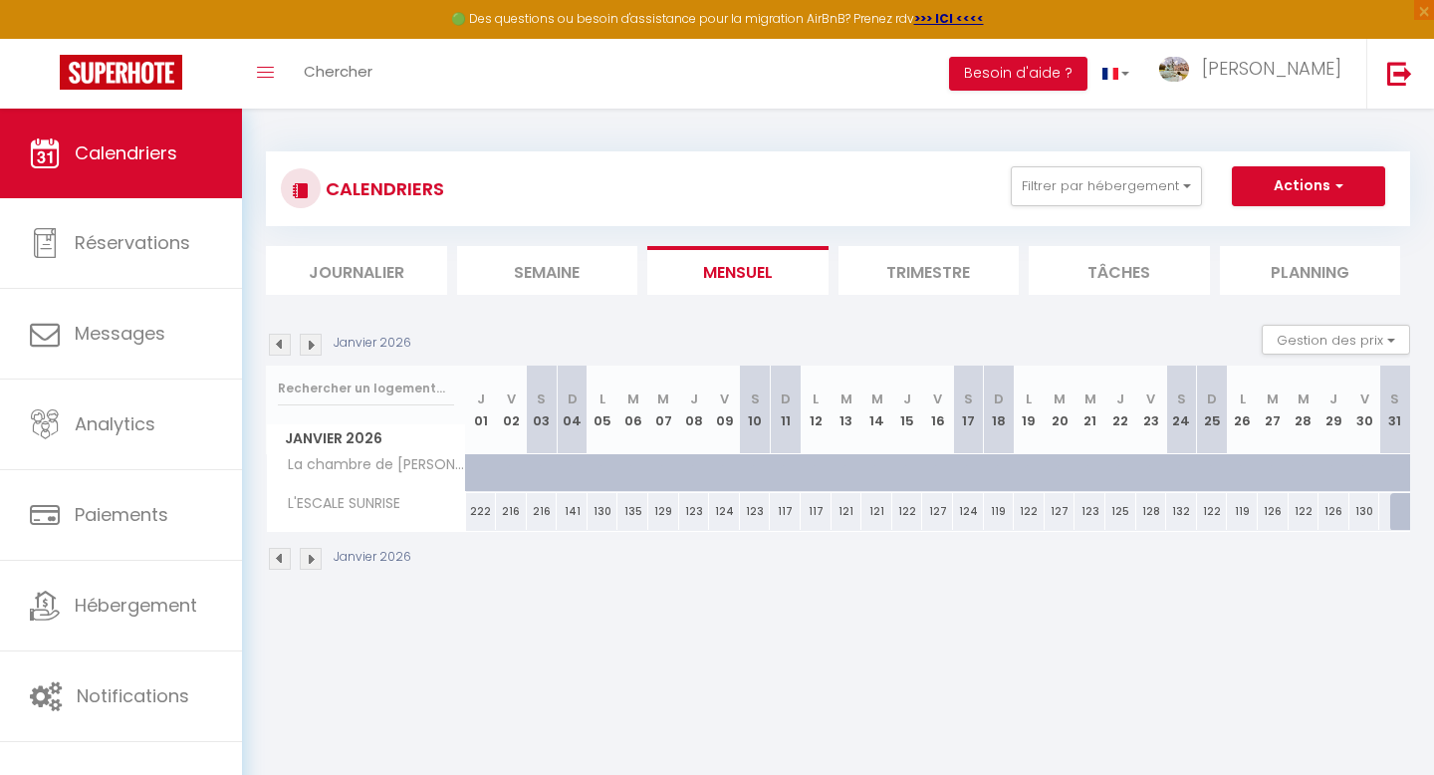
click at [316, 351] on img at bounding box center [311, 345] width 22 height 22
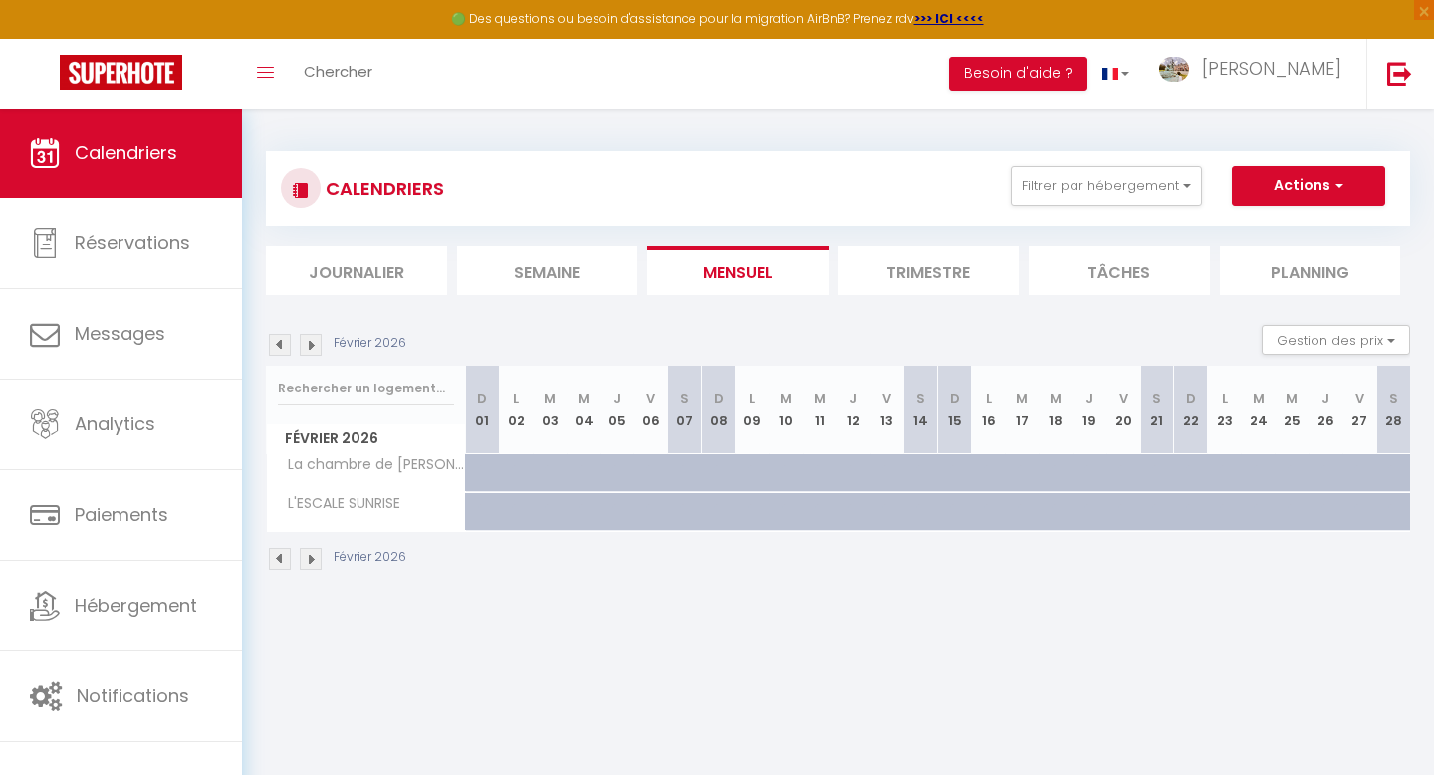
click at [316, 351] on img at bounding box center [311, 345] width 22 height 22
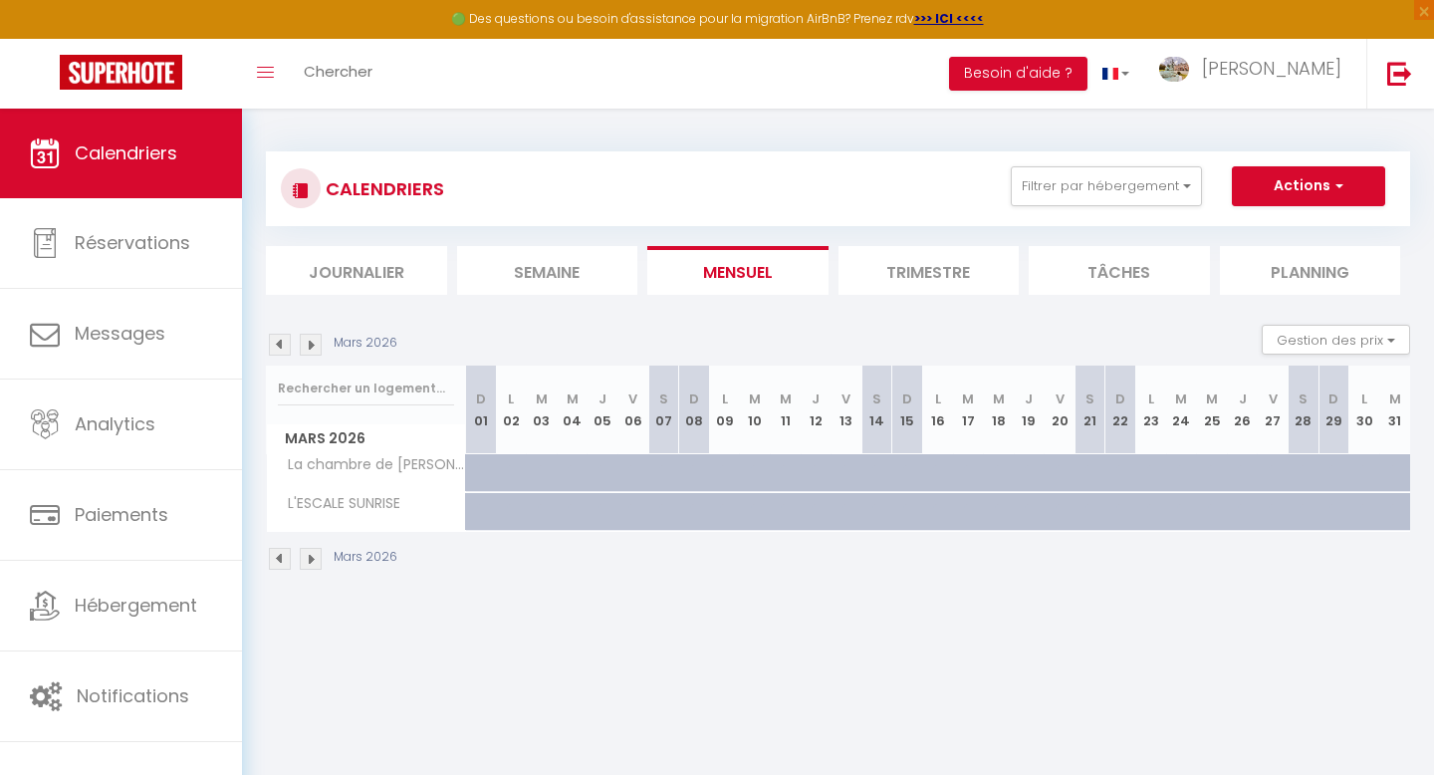
click at [316, 351] on img at bounding box center [311, 345] width 22 height 22
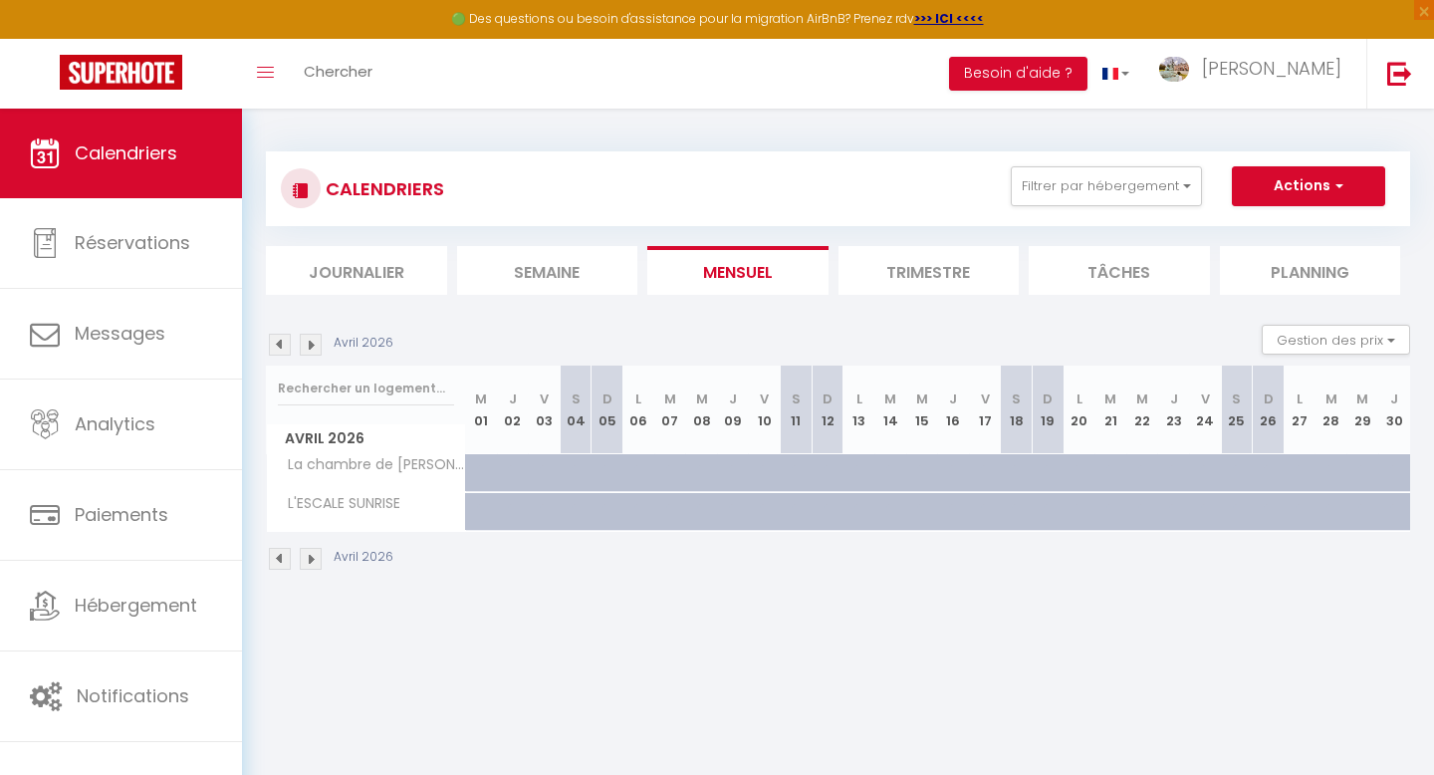
click at [316, 351] on img at bounding box center [311, 345] width 22 height 22
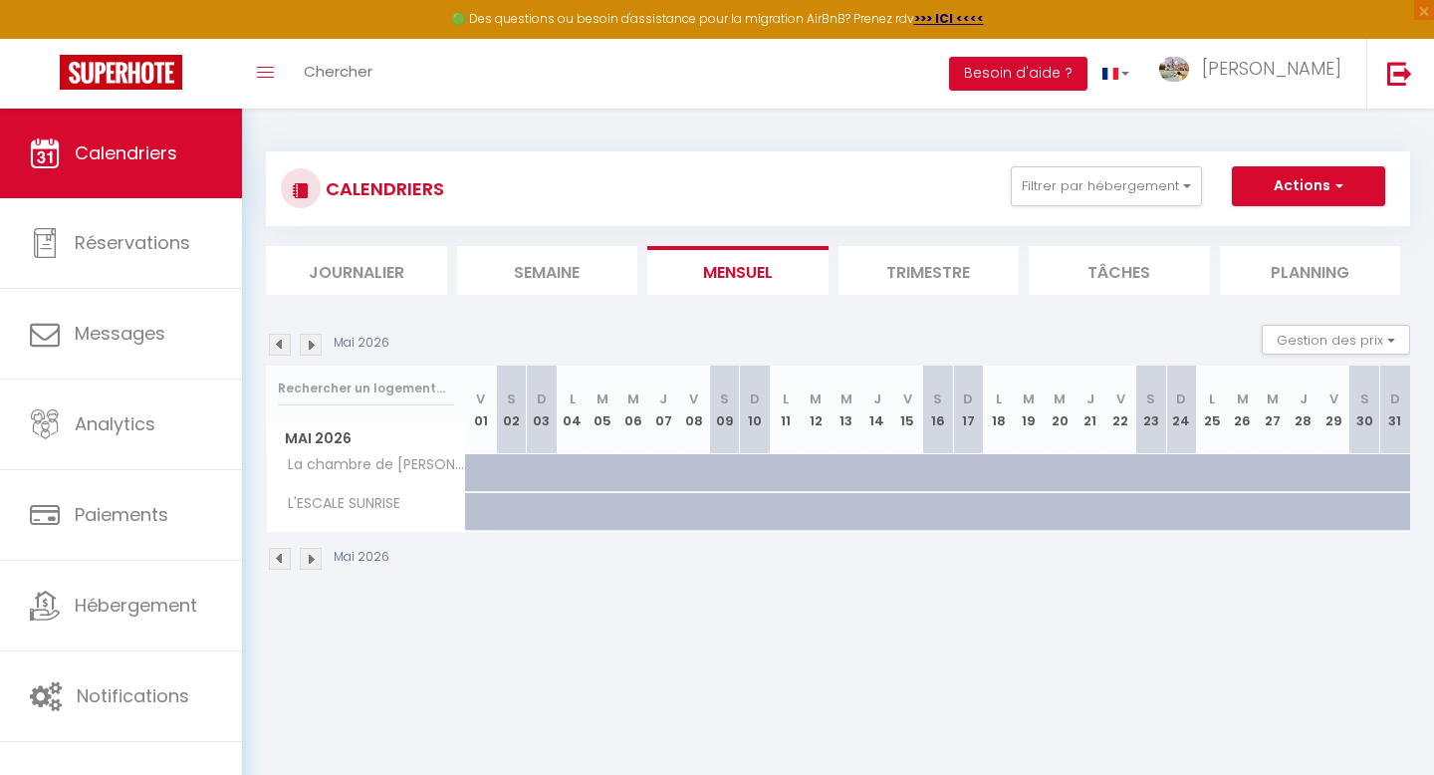
click at [316, 351] on img at bounding box center [311, 345] width 22 height 22
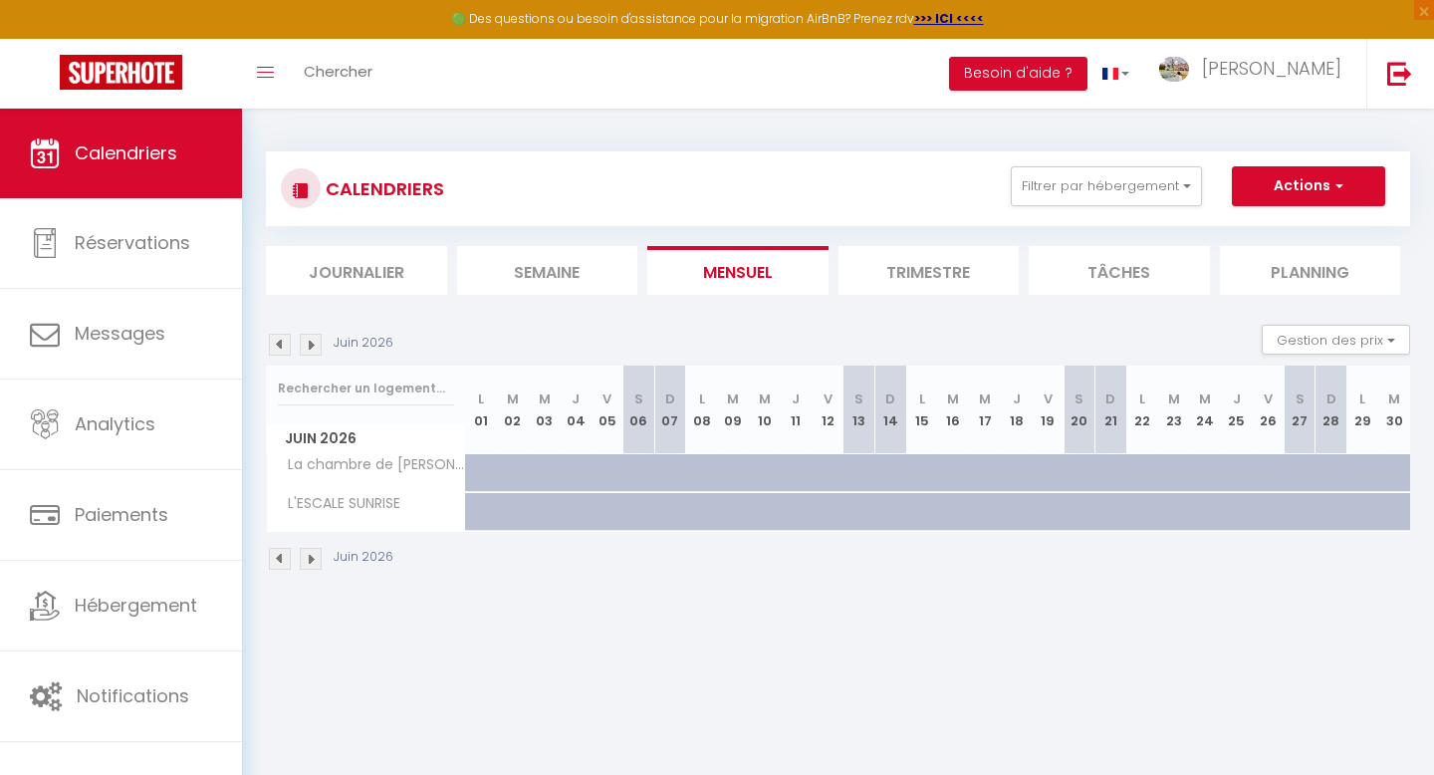
click at [316, 351] on img at bounding box center [311, 345] width 22 height 22
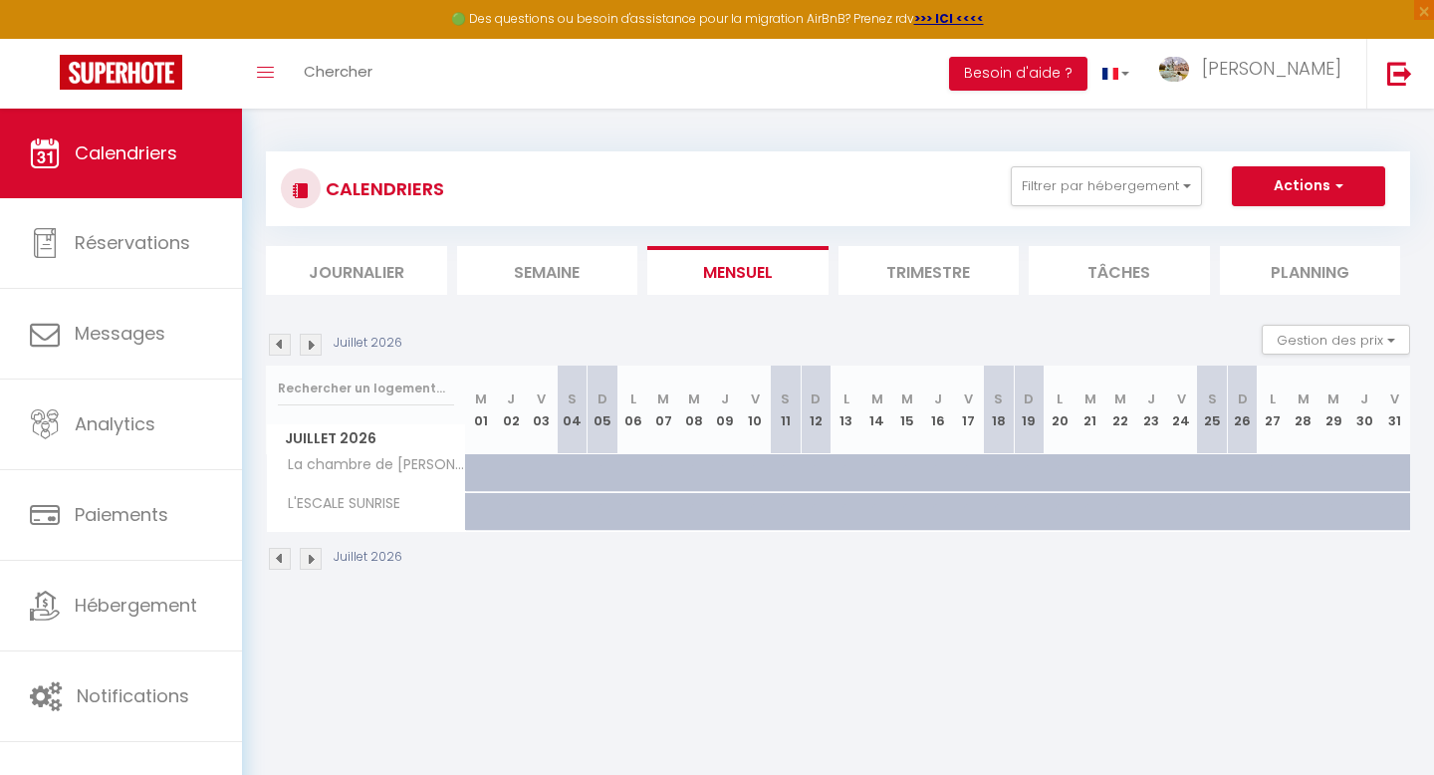
click at [316, 351] on img at bounding box center [311, 345] width 22 height 22
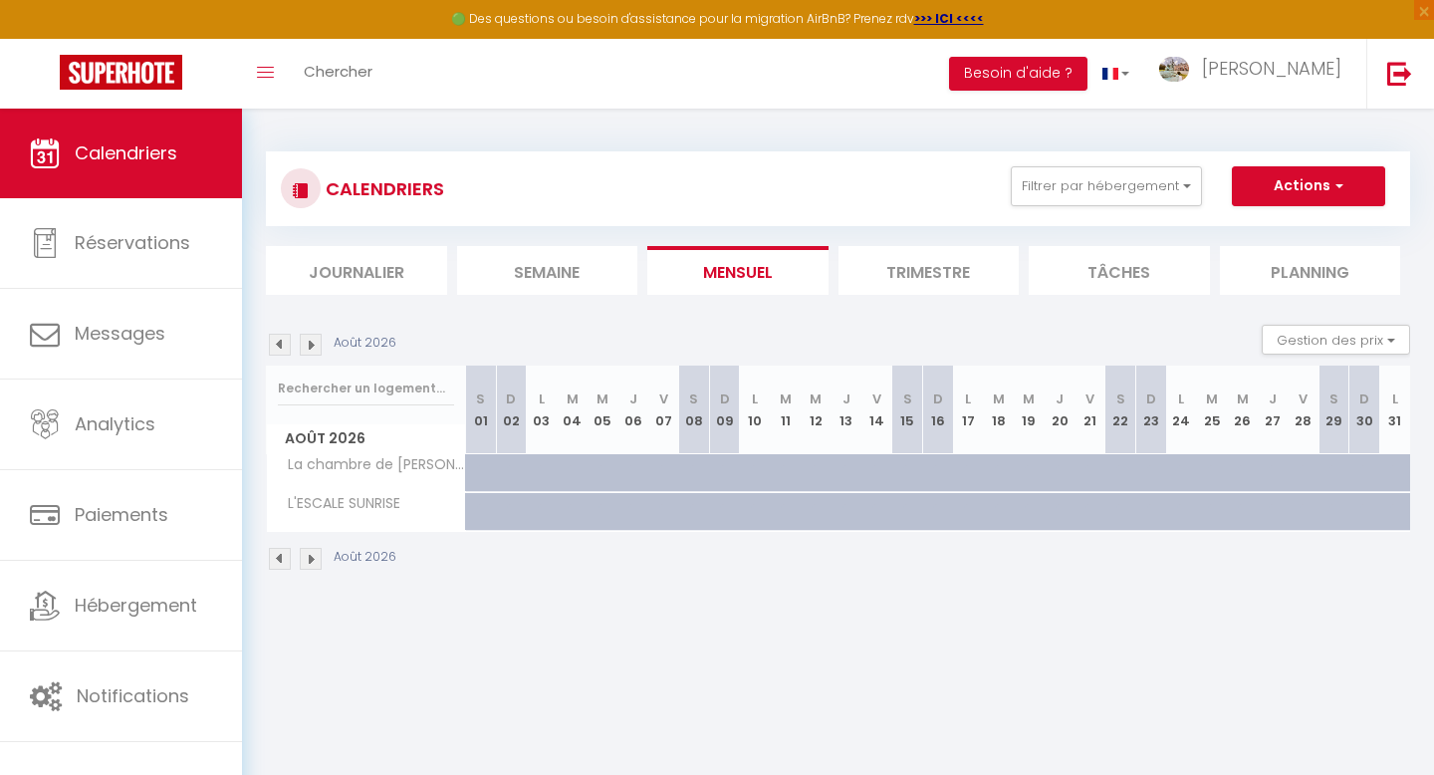
click at [905, 518] on div at bounding box center [918, 523] width 31 height 38
type input "423"
type input "[DATE]"
type input "Dim 16 Août 2026"
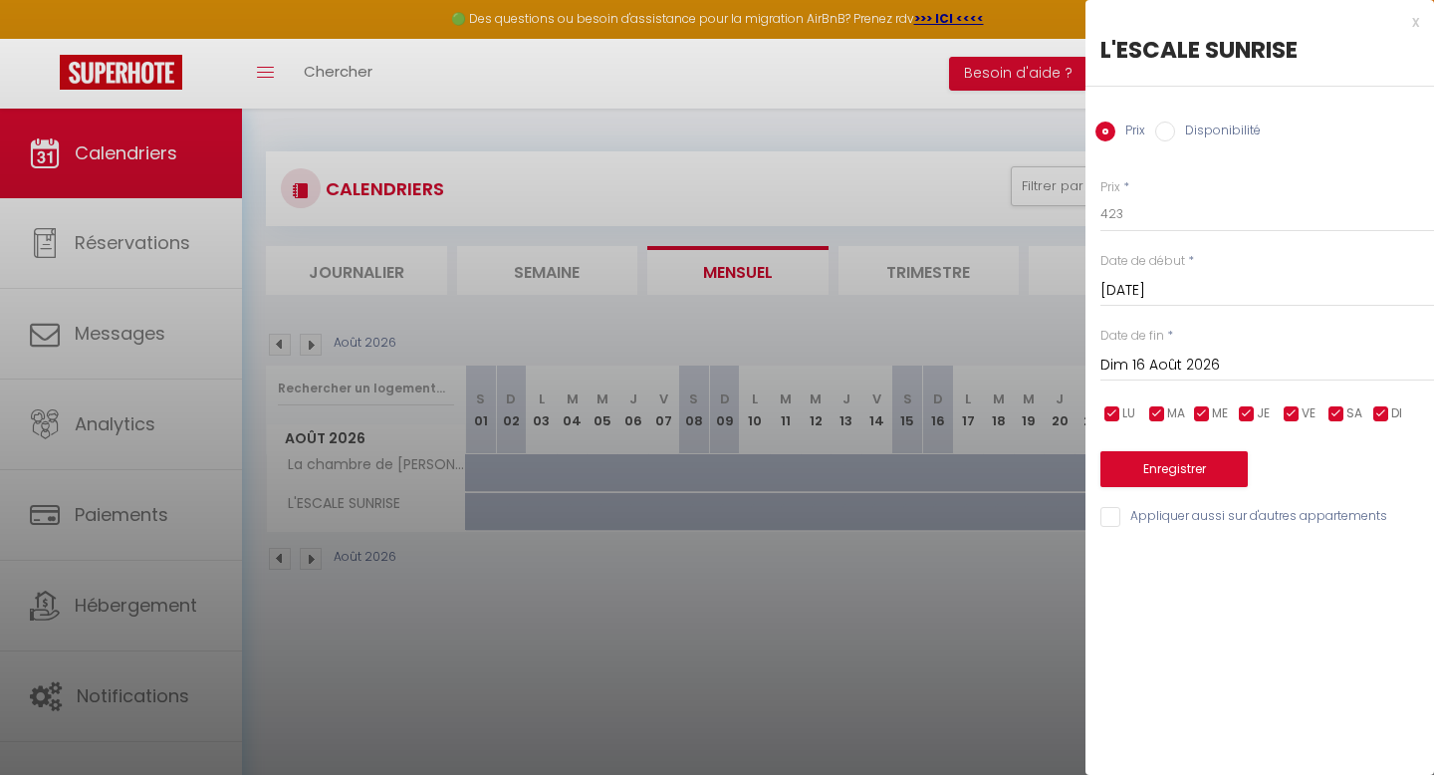
click at [1165, 134] on input "Disponibilité" at bounding box center [1165, 131] width 20 height 20
radio input "true"
radio input "false"
click at [1154, 371] on input "Dim 16 Août 2026" at bounding box center [1267, 367] width 334 height 26
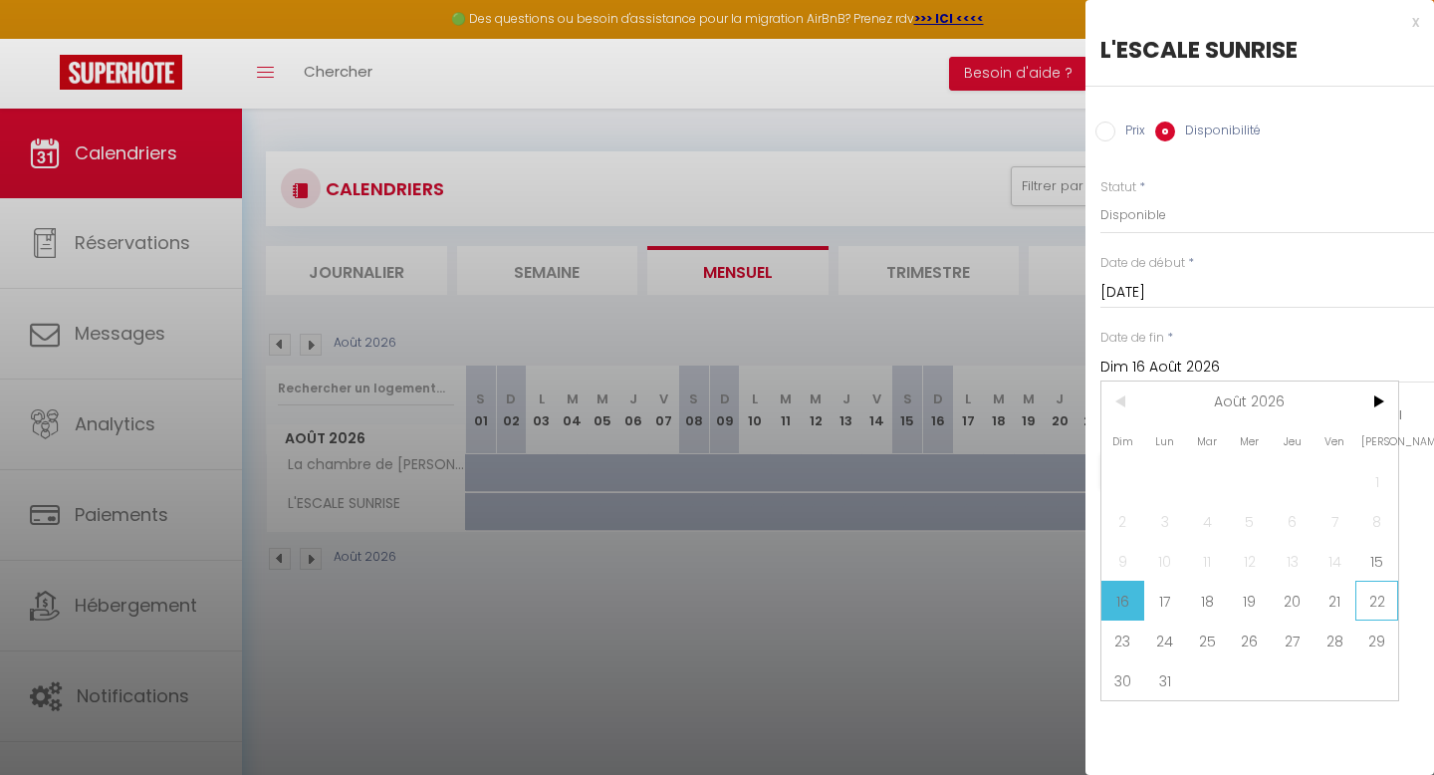
click at [1375, 605] on span "22" at bounding box center [1376, 601] width 43 height 40
type input "[DATE]"
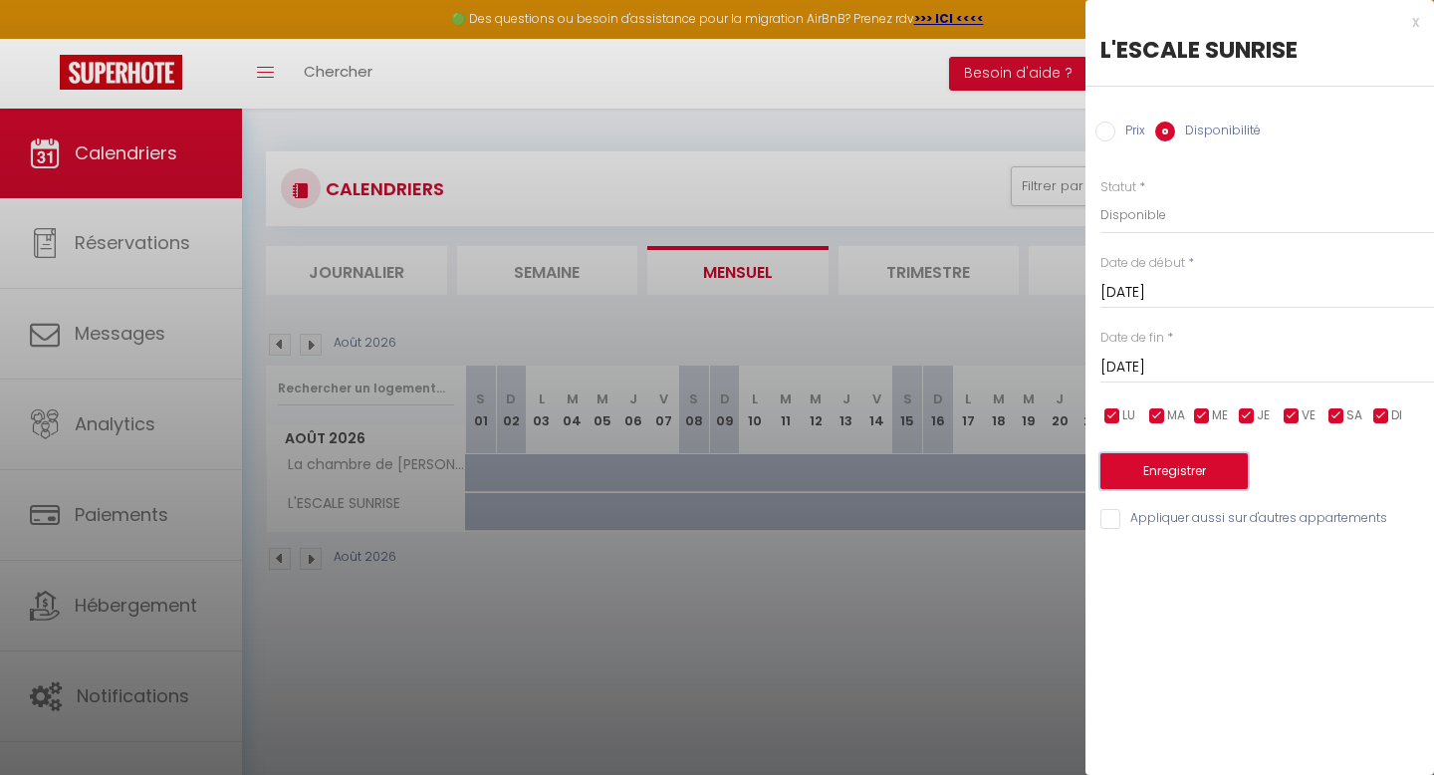
click at [1161, 471] on button "Enregistrer" at bounding box center [1173, 471] width 147 height 36
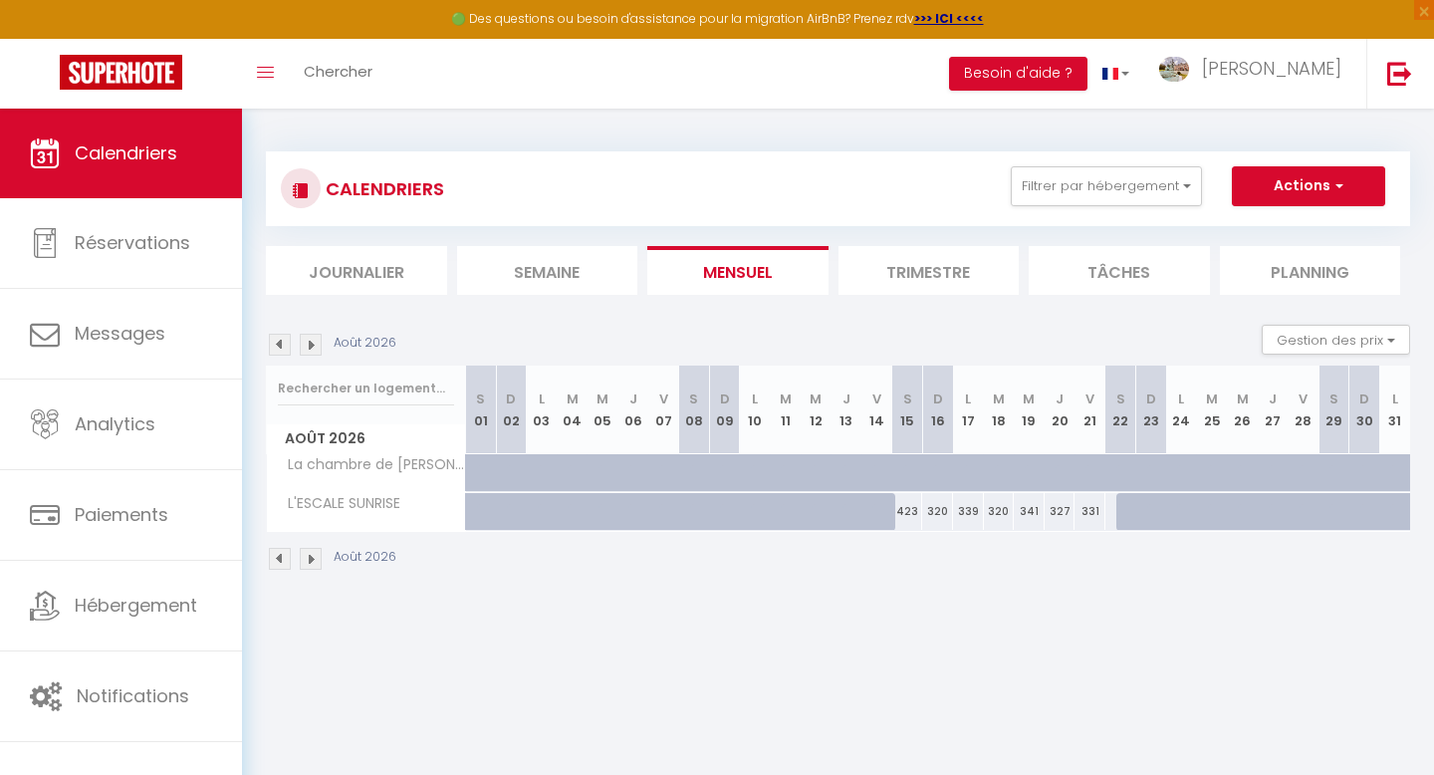
click at [285, 351] on img at bounding box center [280, 345] width 22 height 22
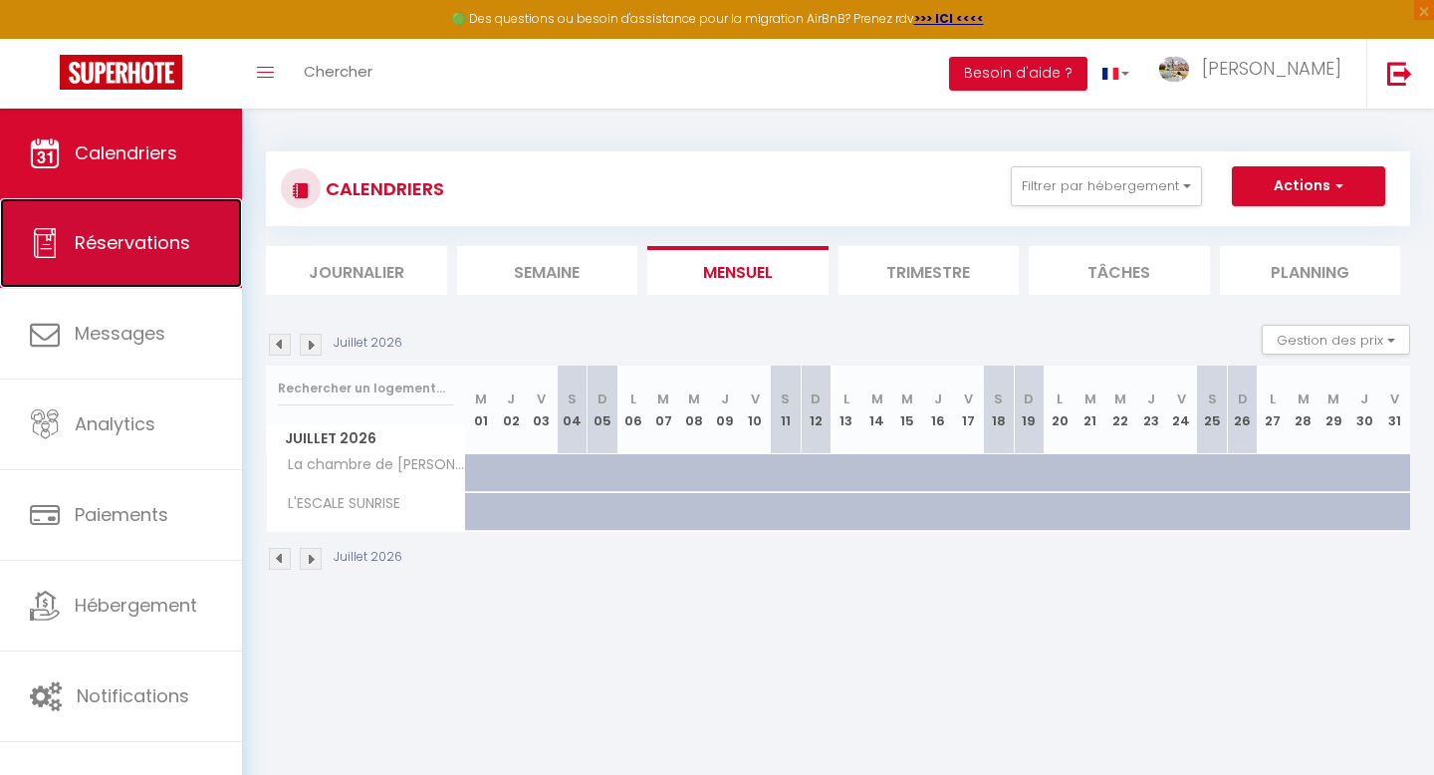
click at [143, 242] on span "Réservations" at bounding box center [133, 242] width 116 height 25
select select "not_cancelled"
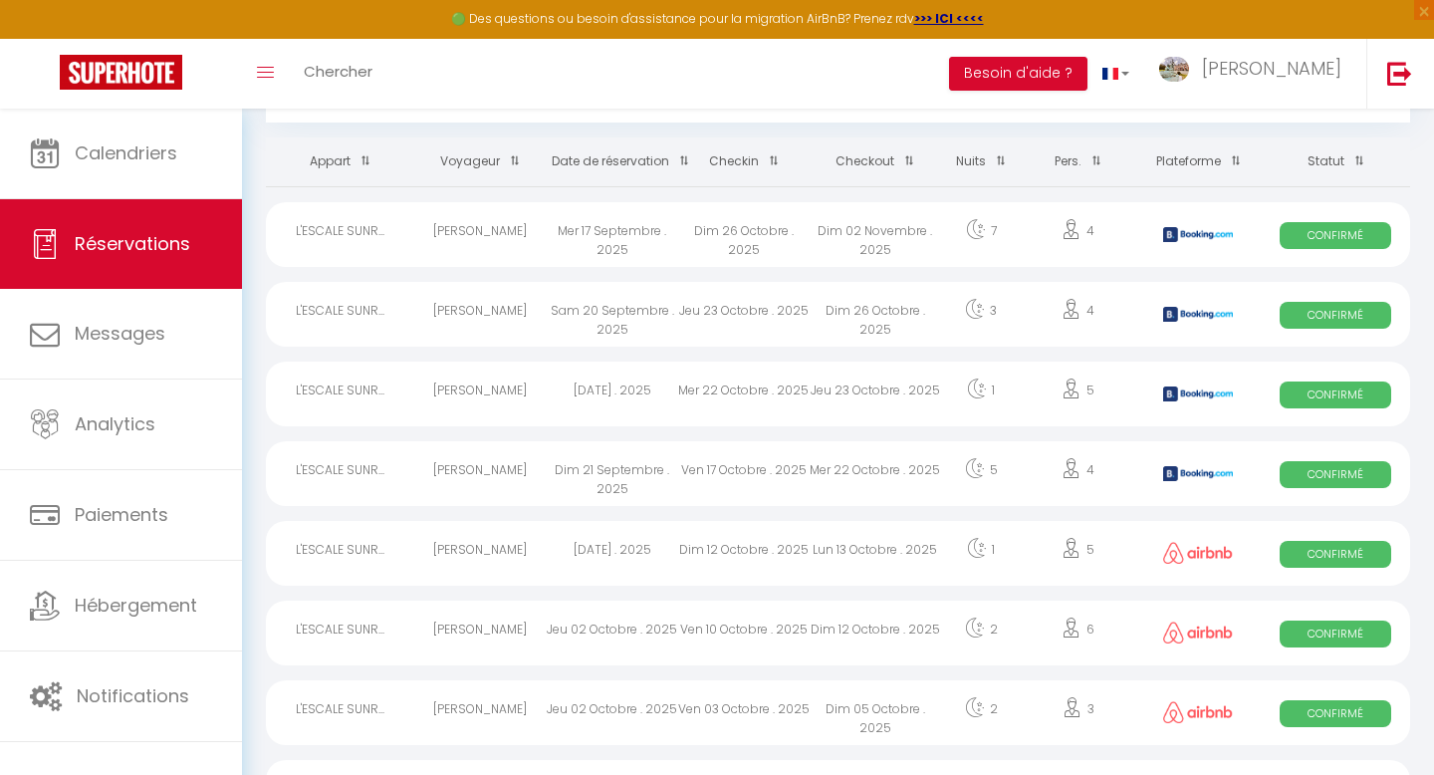
scroll to position [121, 0]
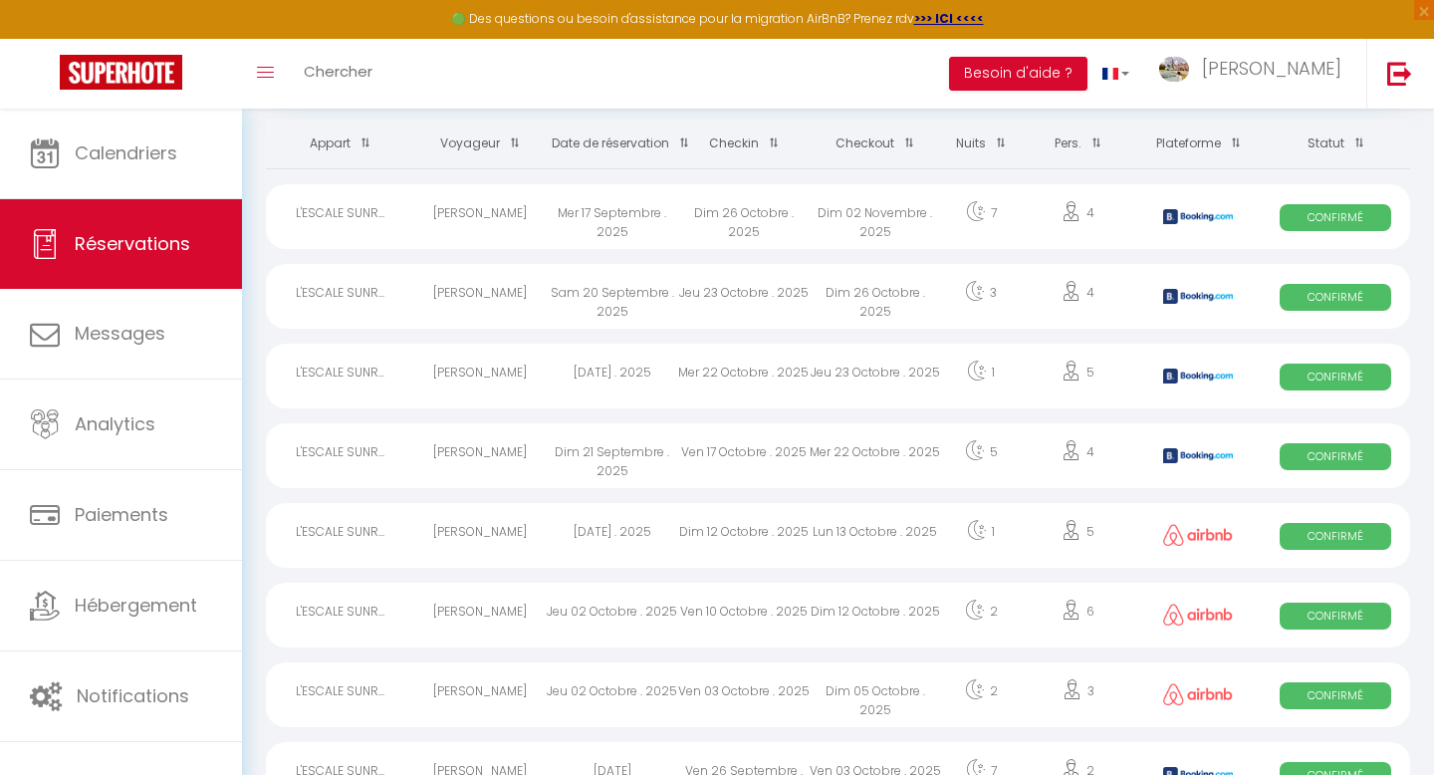
click at [630, 607] on div "Jeu 02 Octobre . 2025" at bounding box center [612, 614] width 131 height 65
select select "OK"
select select "1"
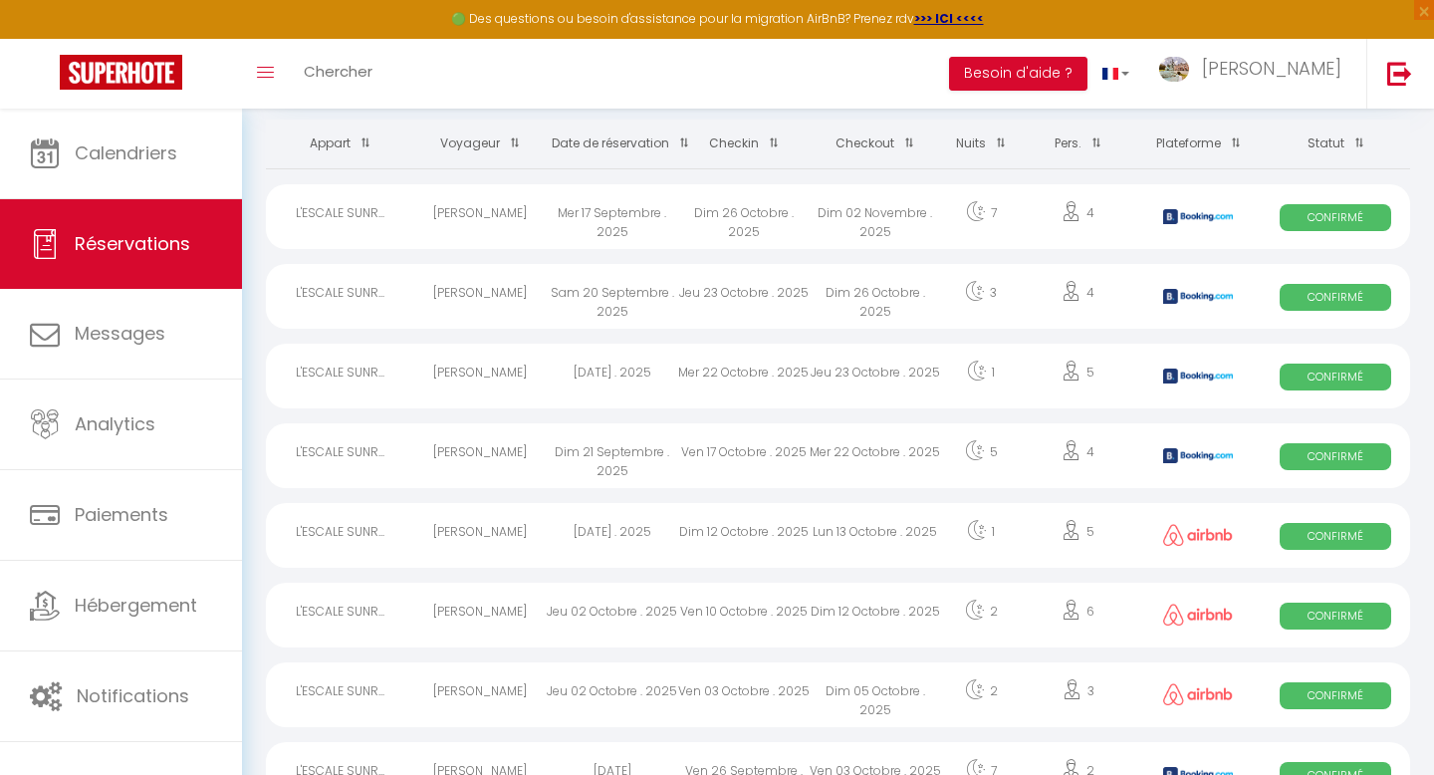
select select "1"
select select
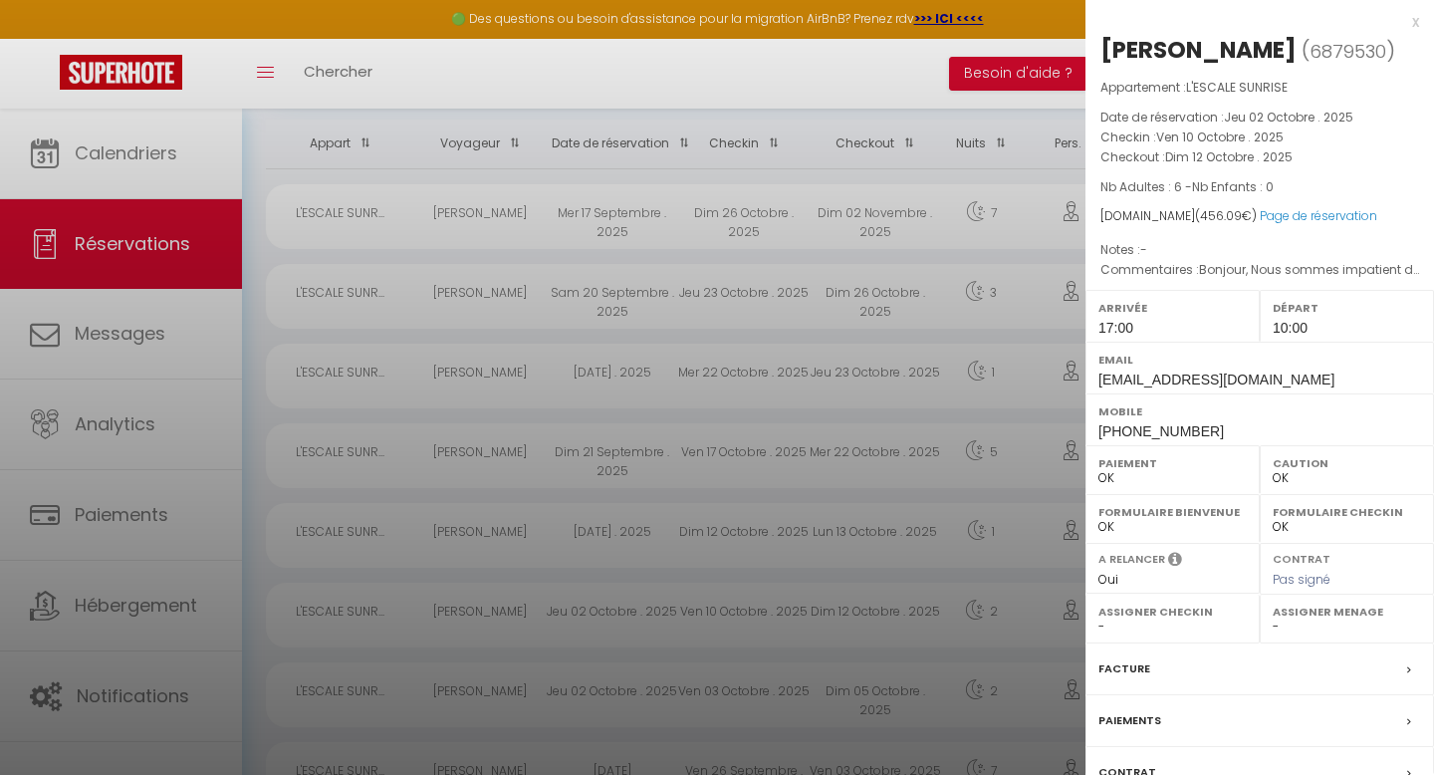
click at [877, 49] on div at bounding box center [717, 387] width 1434 height 775
